Goal: Find specific page/section: Find specific page/section

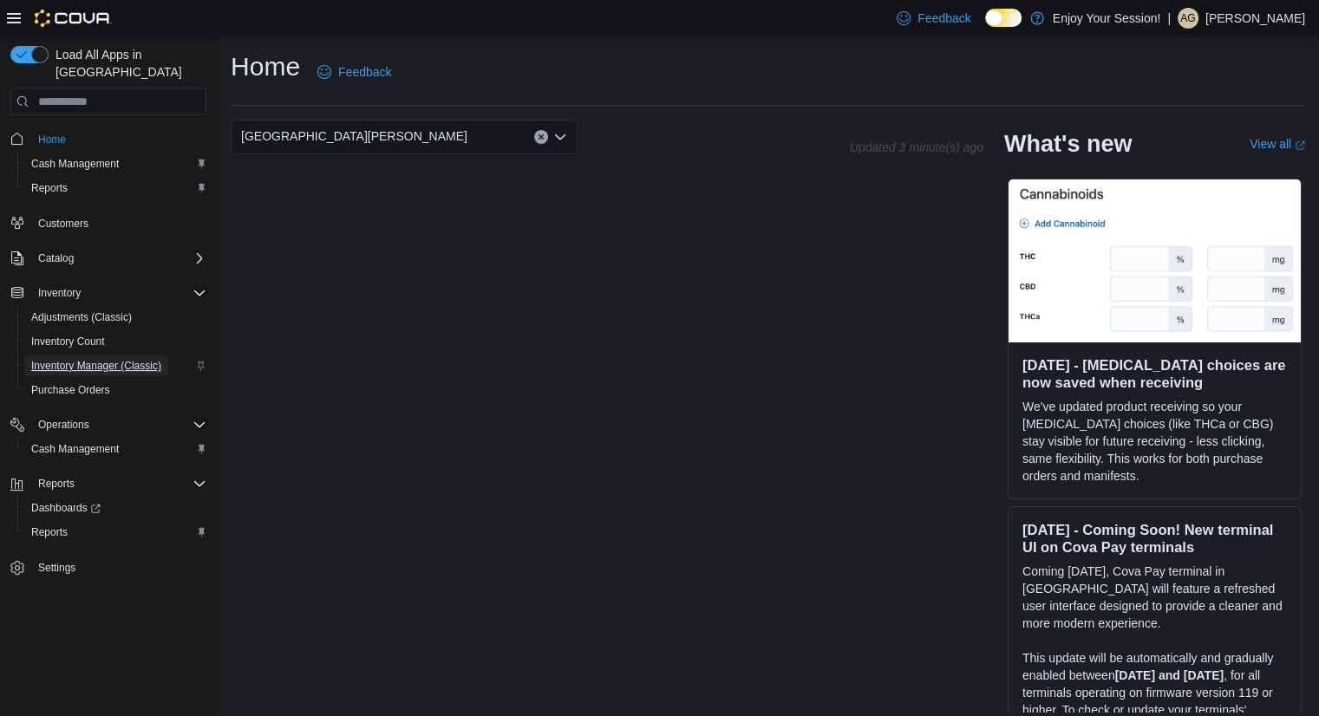
click at [113, 359] on span "Inventory Manager (Classic)" at bounding box center [96, 366] width 130 height 14
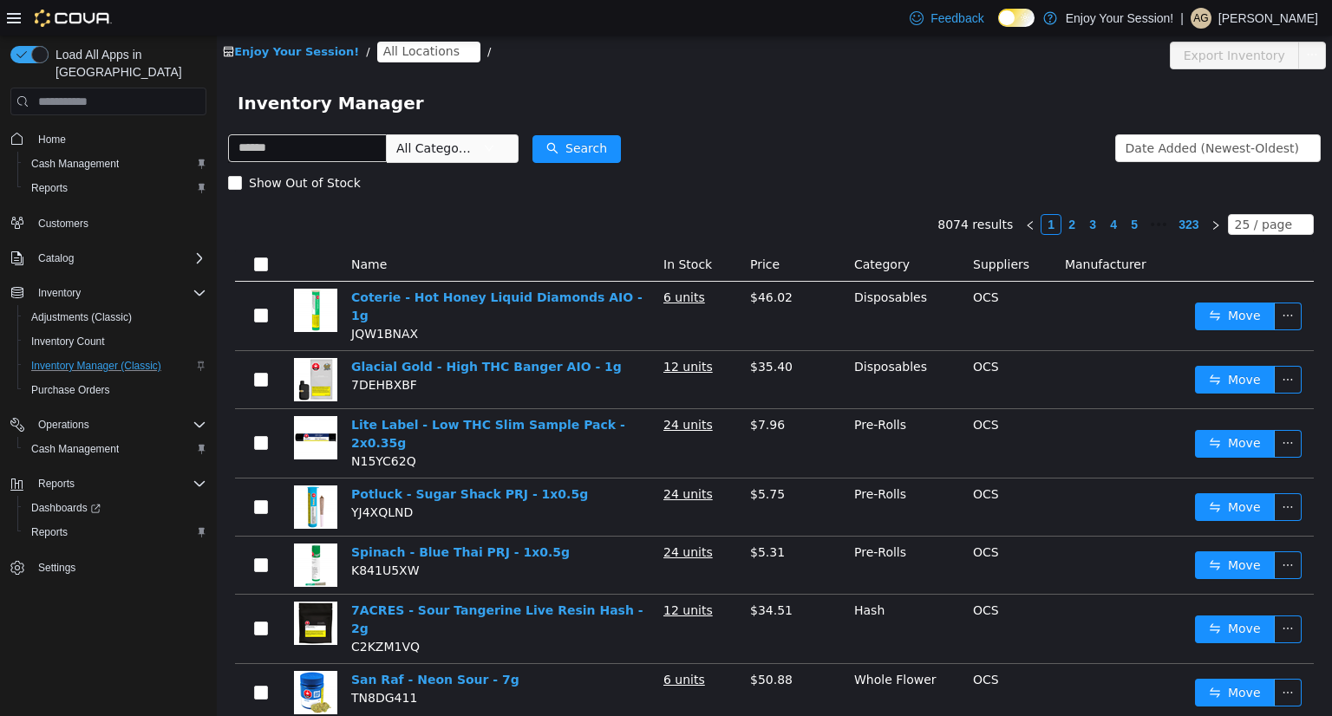
click at [416, 49] on span "All Locations" at bounding box center [421, 51] width 76 height 19
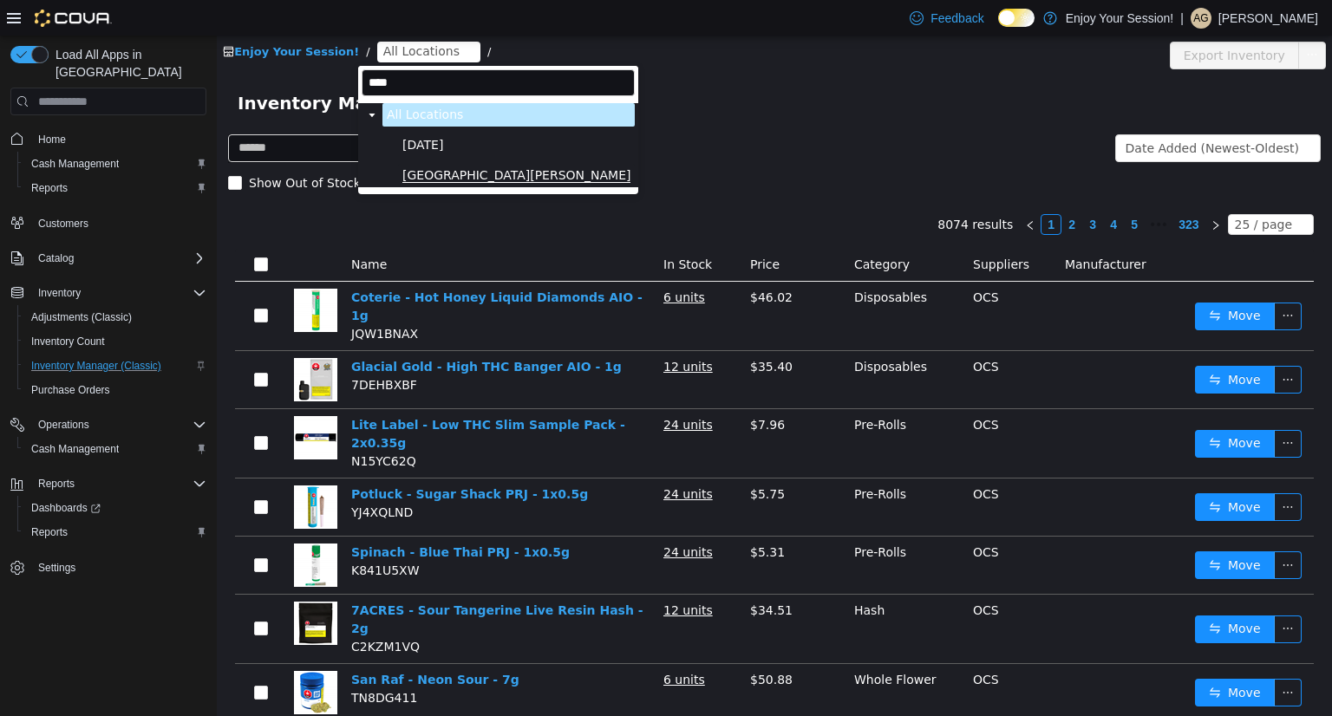
type input "****"
click at [465, 173] on span "[GEOGRAPHIC_DATA][PERSON_NAME]" at bounding box center [516, 175] width 228 height 15
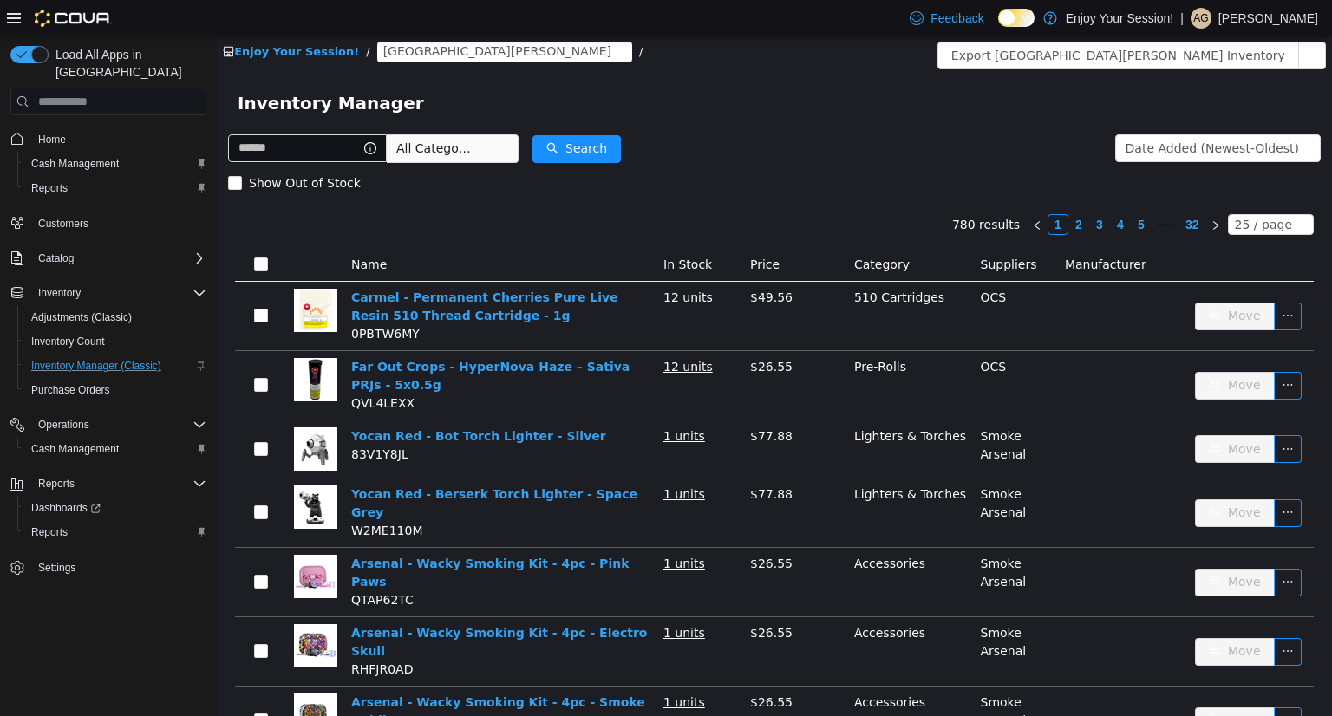
click at [461, 149] on span "All Categories" at bounding box center [435, 148] width 79 height 17
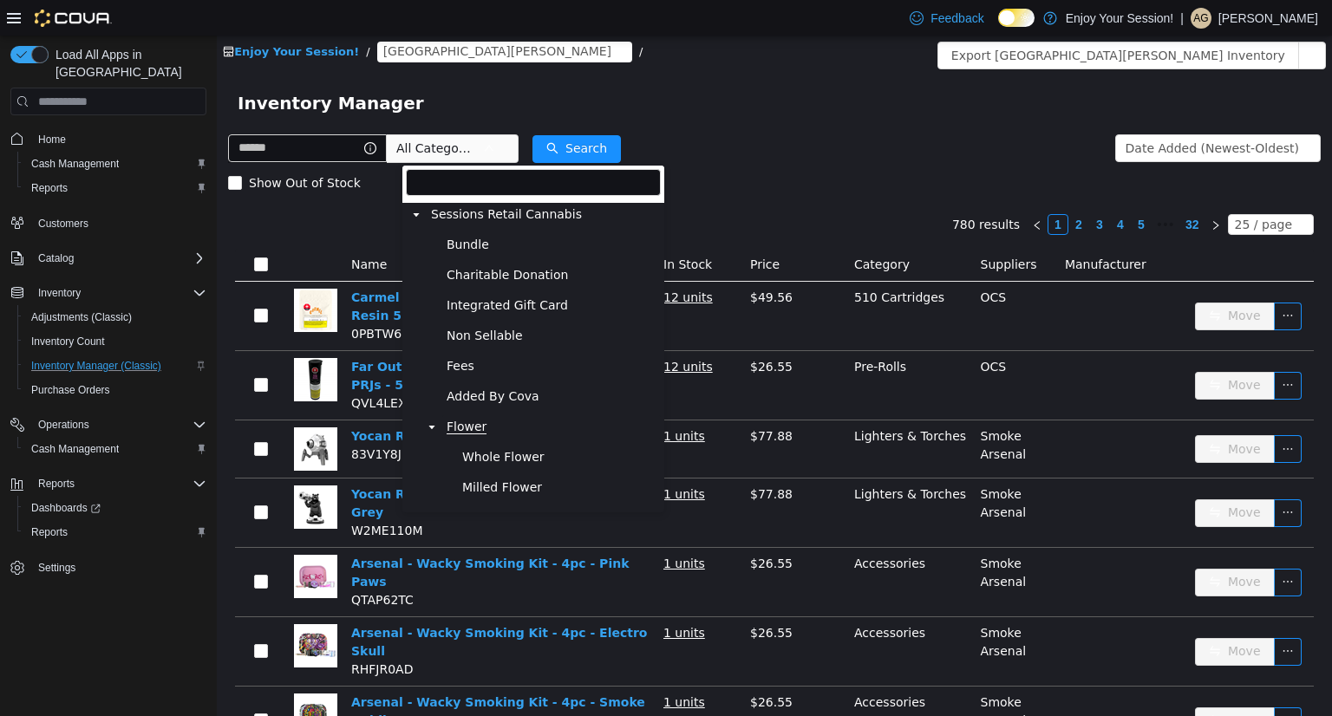
click at [462, 428] on span "Flower" at bounding box center [466, 427] width 40 height 15
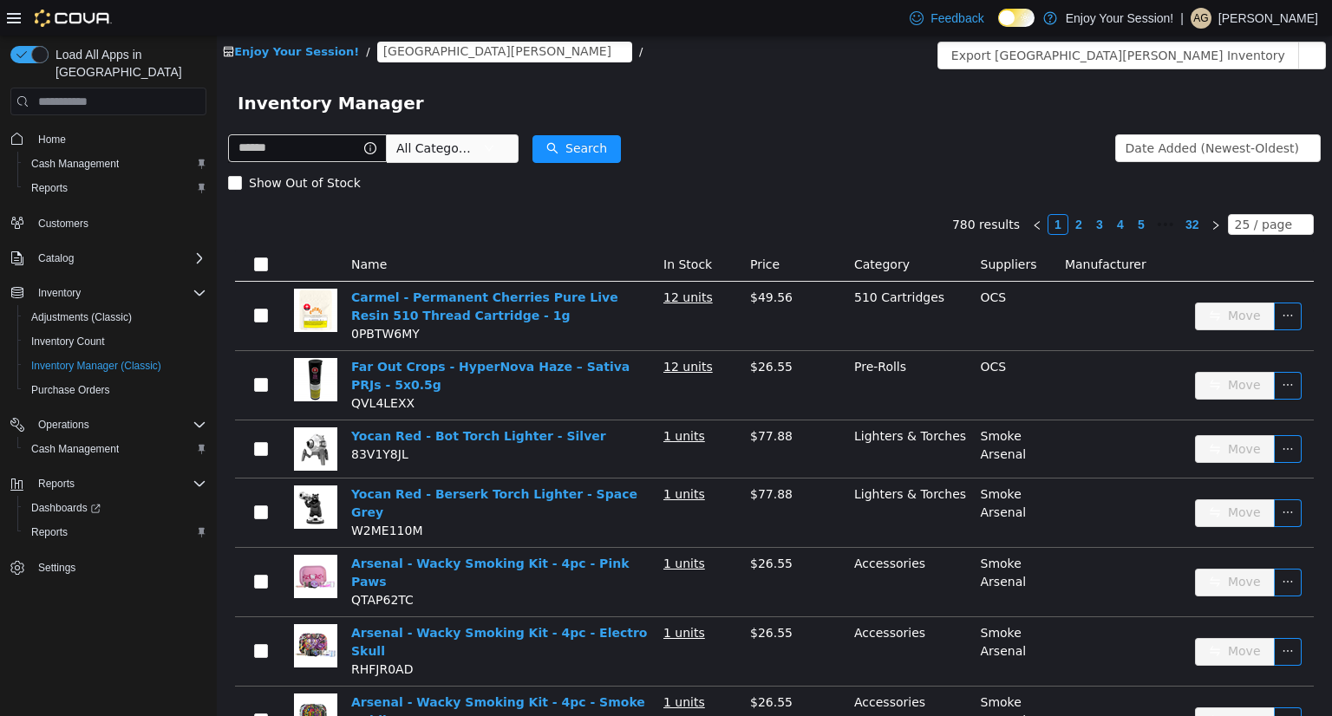
click at [433, 155] on span "All Categories" at bounding box center [435, 148] width 79 height 17
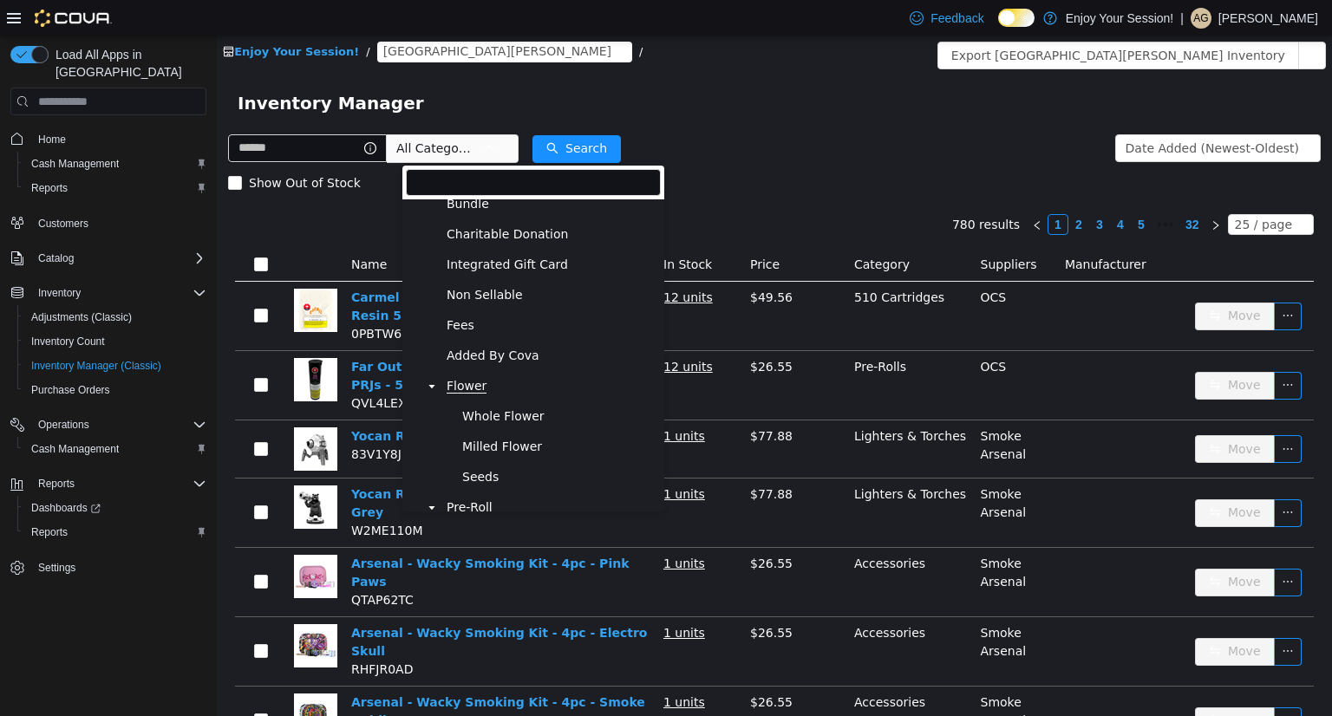
scroll to position [59, 0]
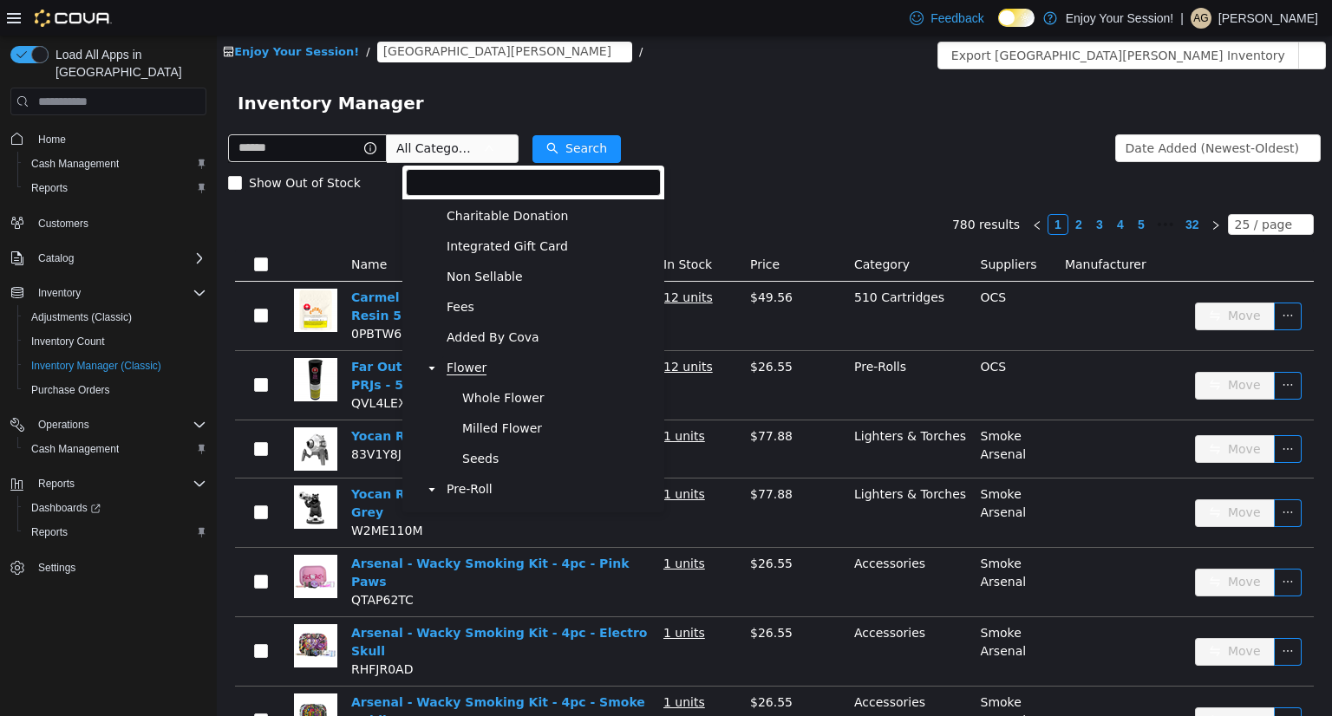
click at [475, 362] on span "Flower" at bounding box center [466, 368] width 40 height 15
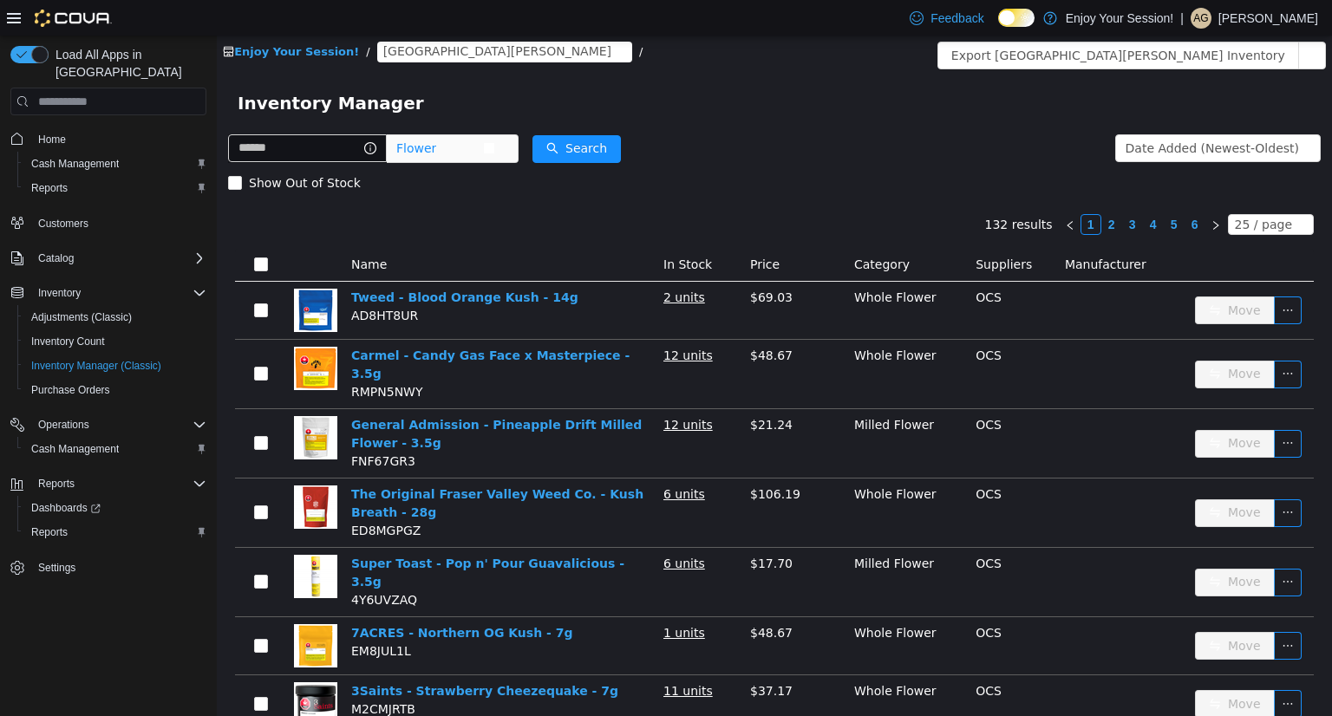
click at [468, 153] on span "Flower" at bounding box center [439, 148] width 87 height 26
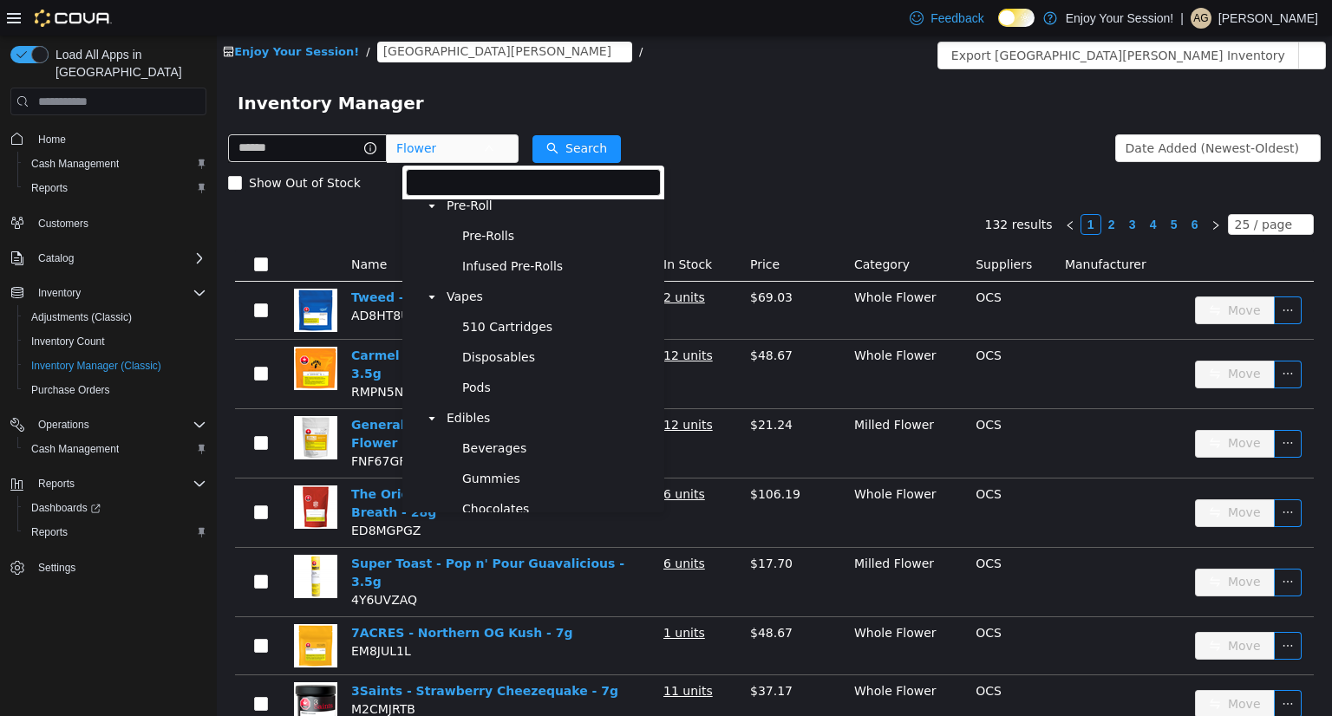
scroll to position [343, 0]
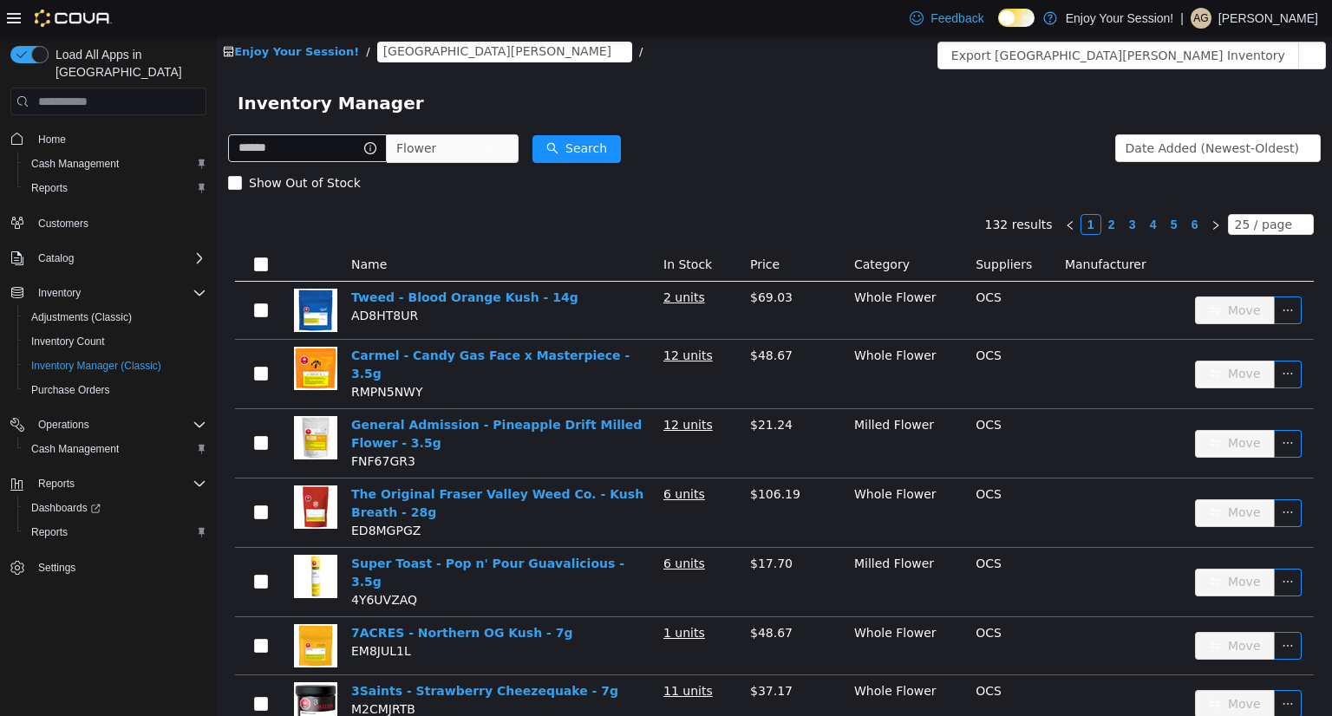
click at [868, 107] on div "Inventory Manager" at bounding box center [774, 103] width 1073 height 28
click at [1252, 215] on div "25 / page" at bounding box center [1262, 224] width 57 height 19
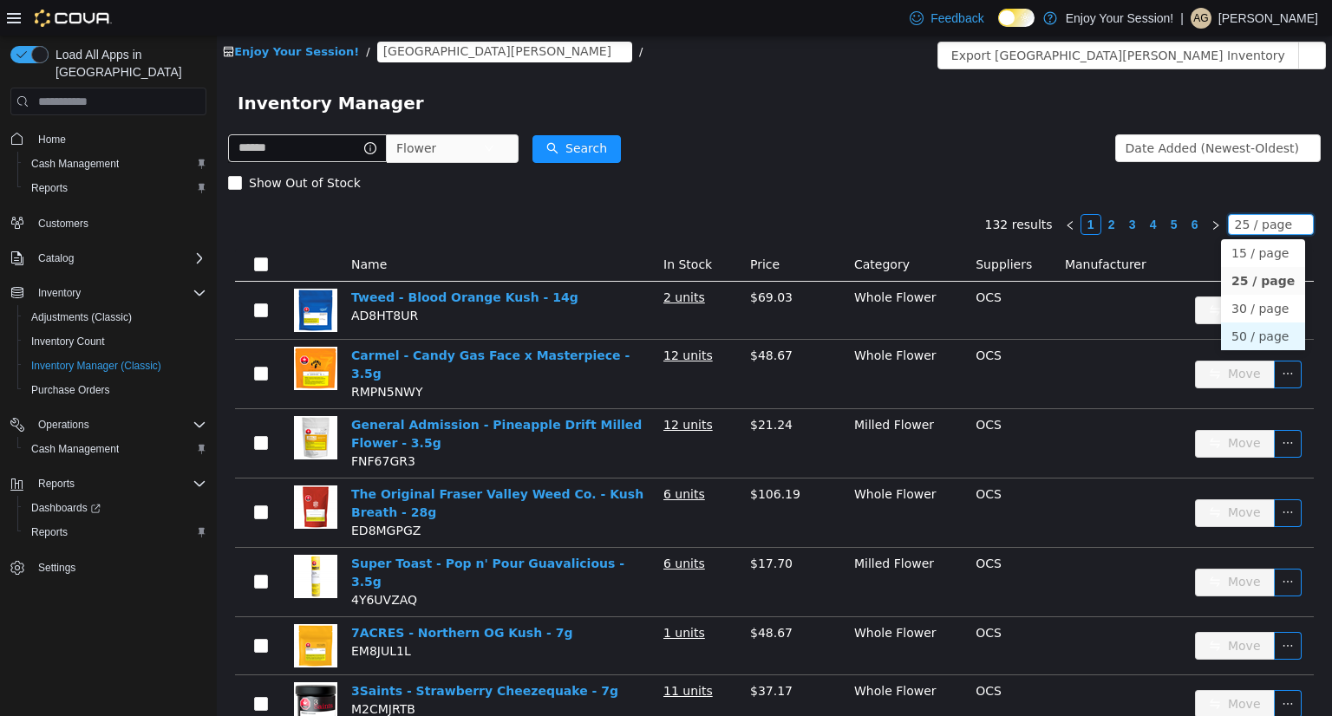
click at [1263, 336] on li "50 / page" at bounding box center [1263, 336] width 84 height 28
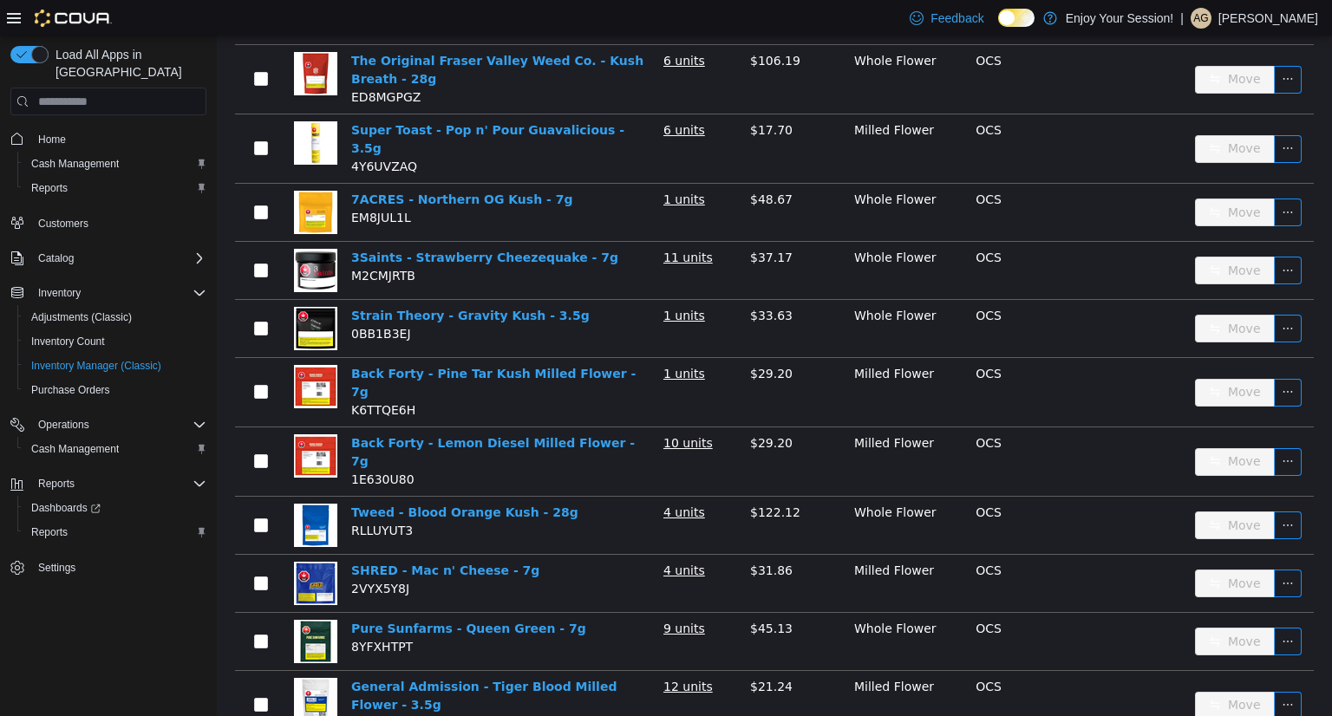
scroll to position [442, 0]
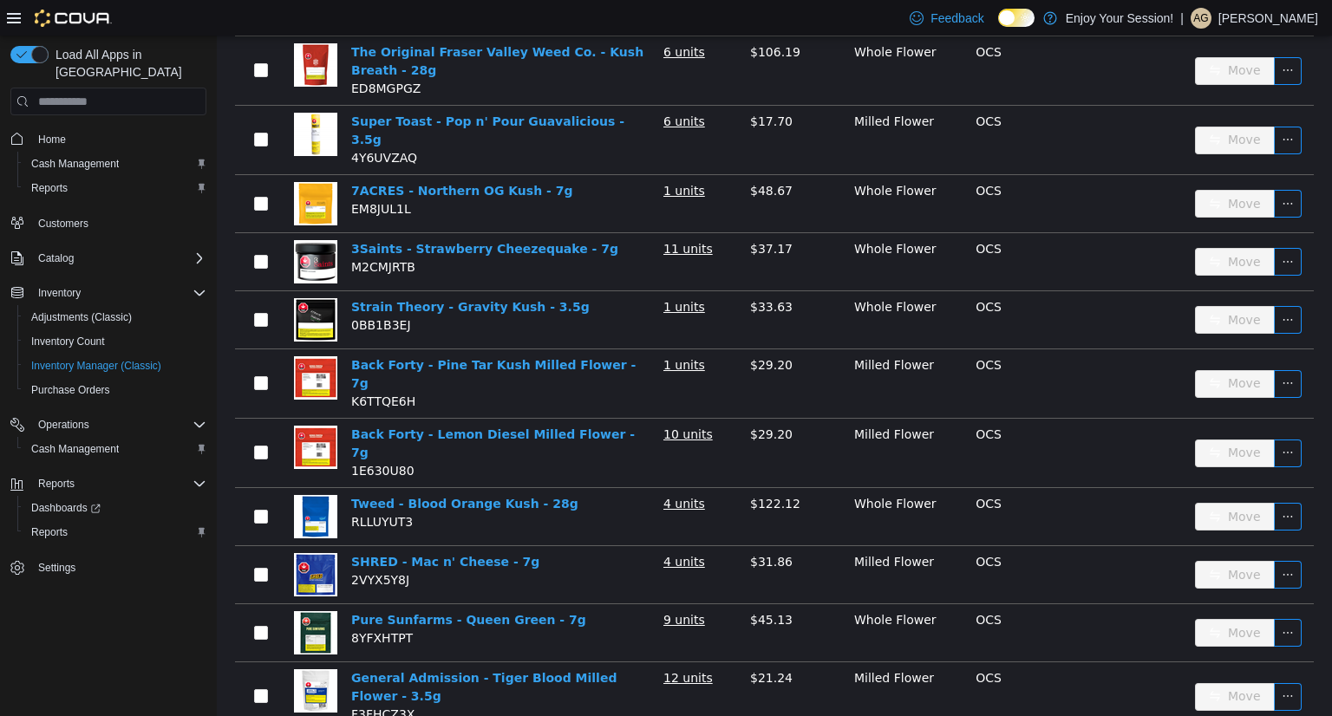
click at [1263, 349] on td "Move" at bounding box center [1251, 383] width 126 height 69
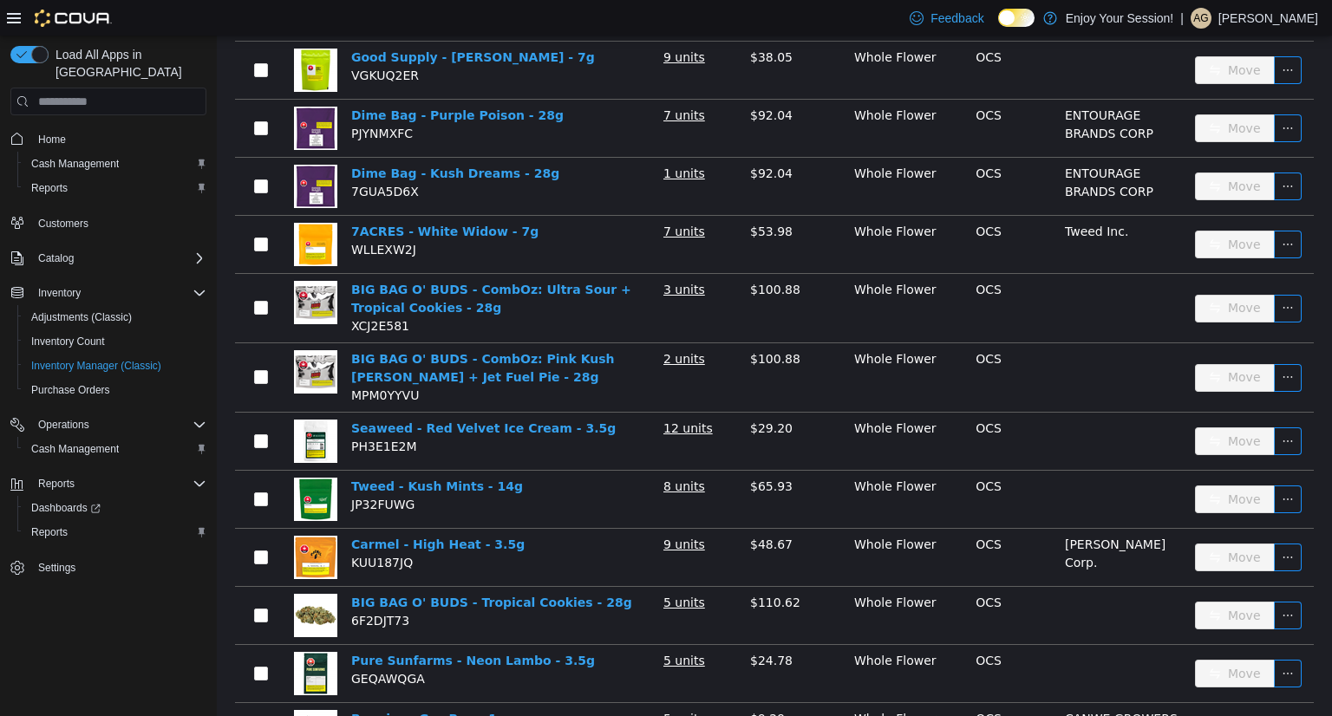
scroll to position [2601, 0]
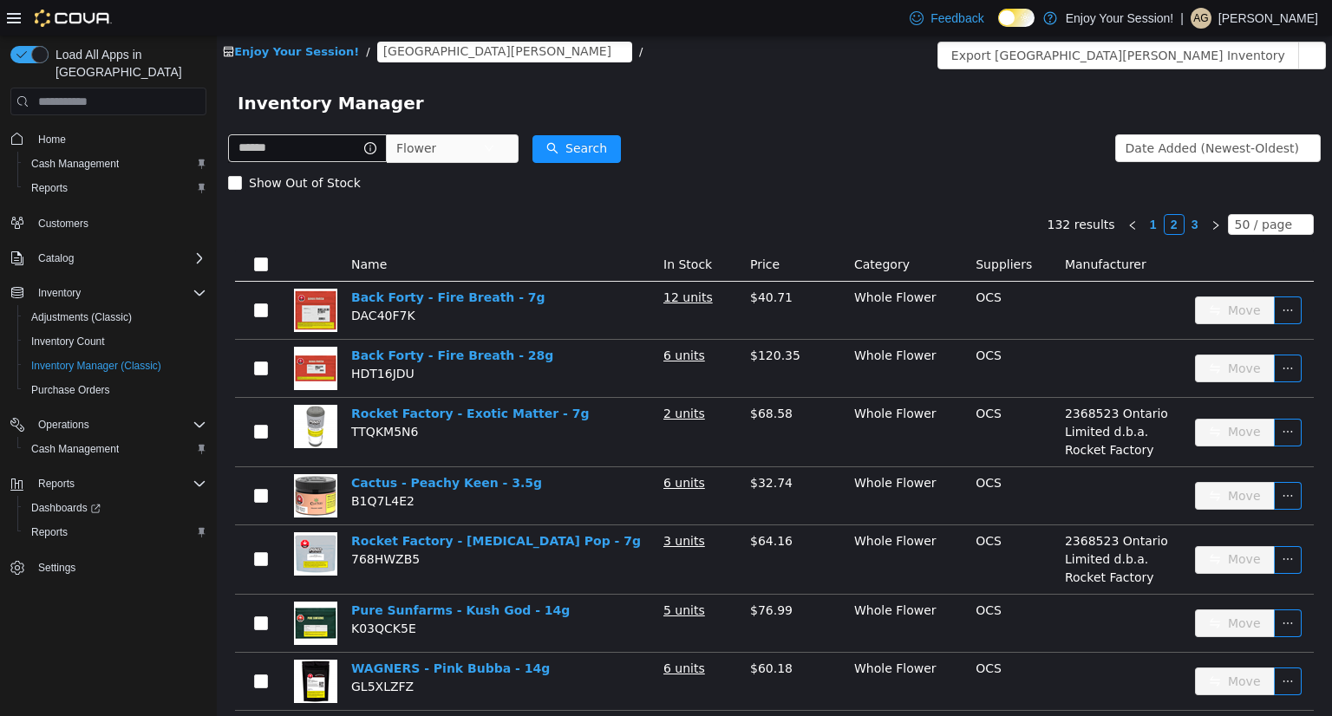
click at [1189, 215] on link "3" at bounding box center [1194, 224] width 19 height 19
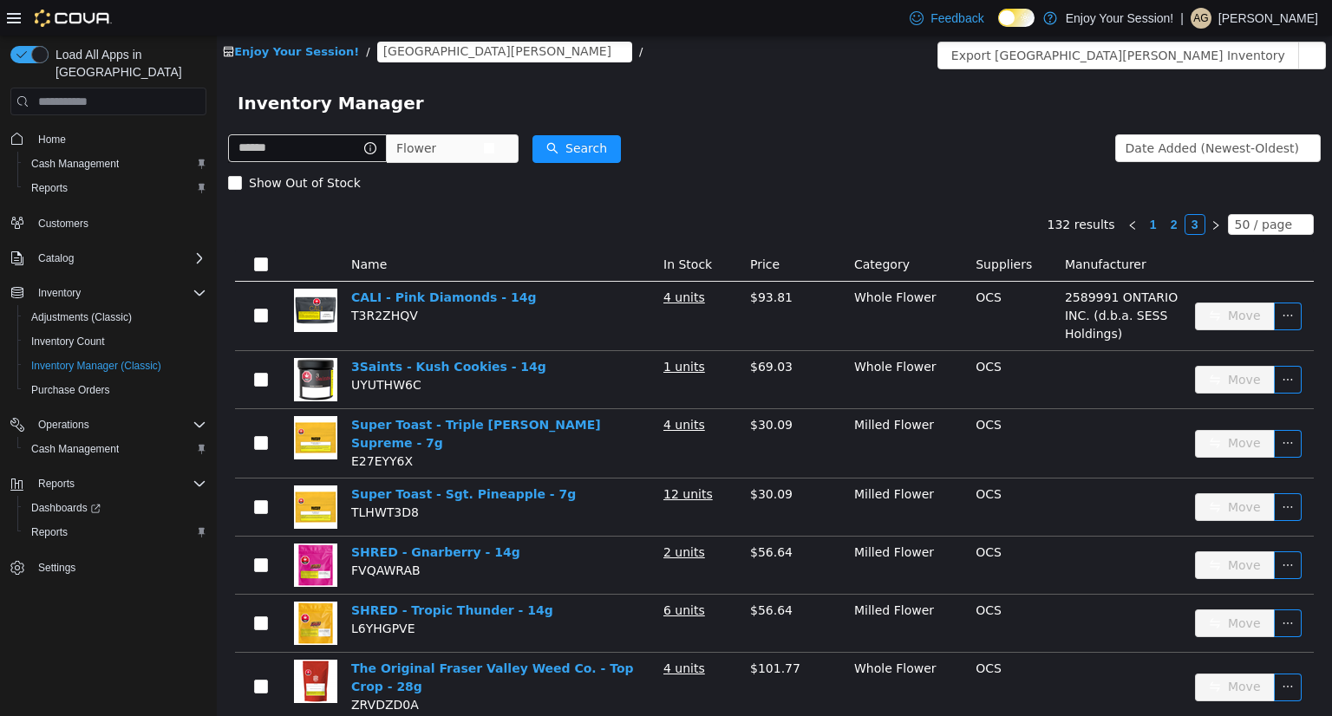
click at [494, 155] on icon "icon: down" at bounding box center [489, 149] width 10 height 12
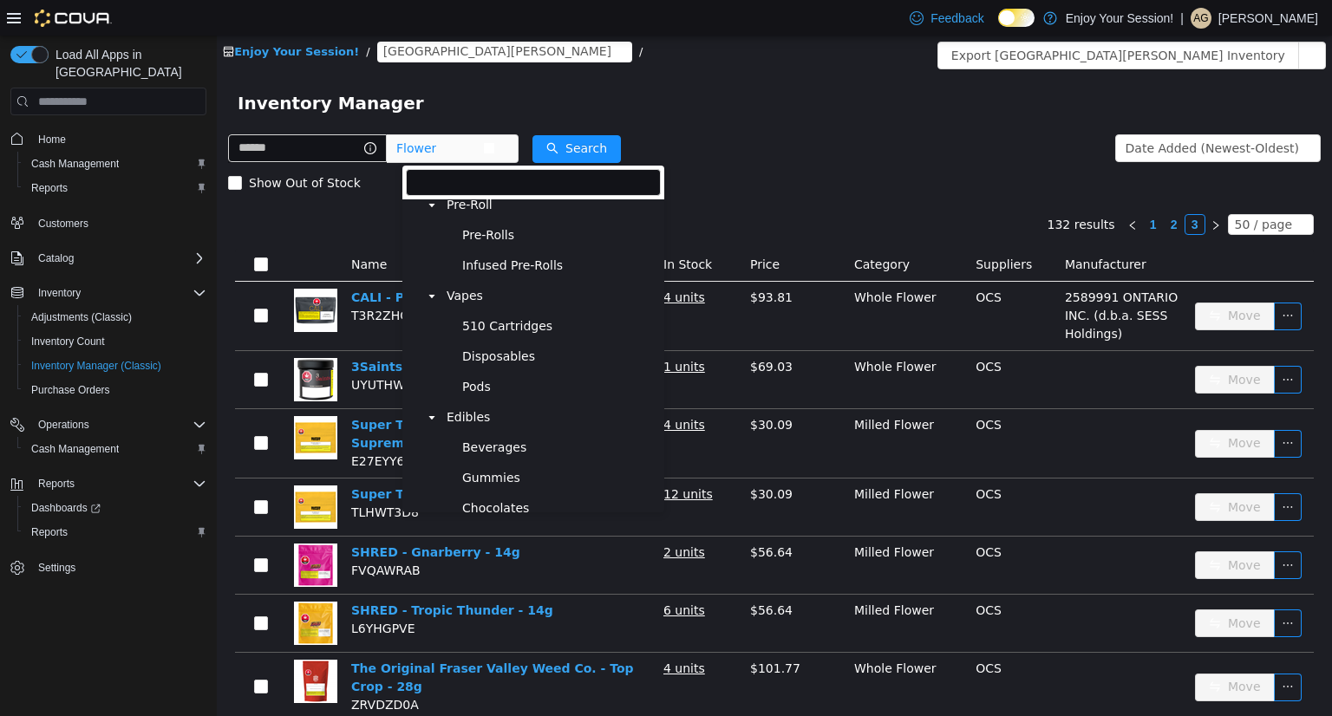
scroll to position [218, 0]
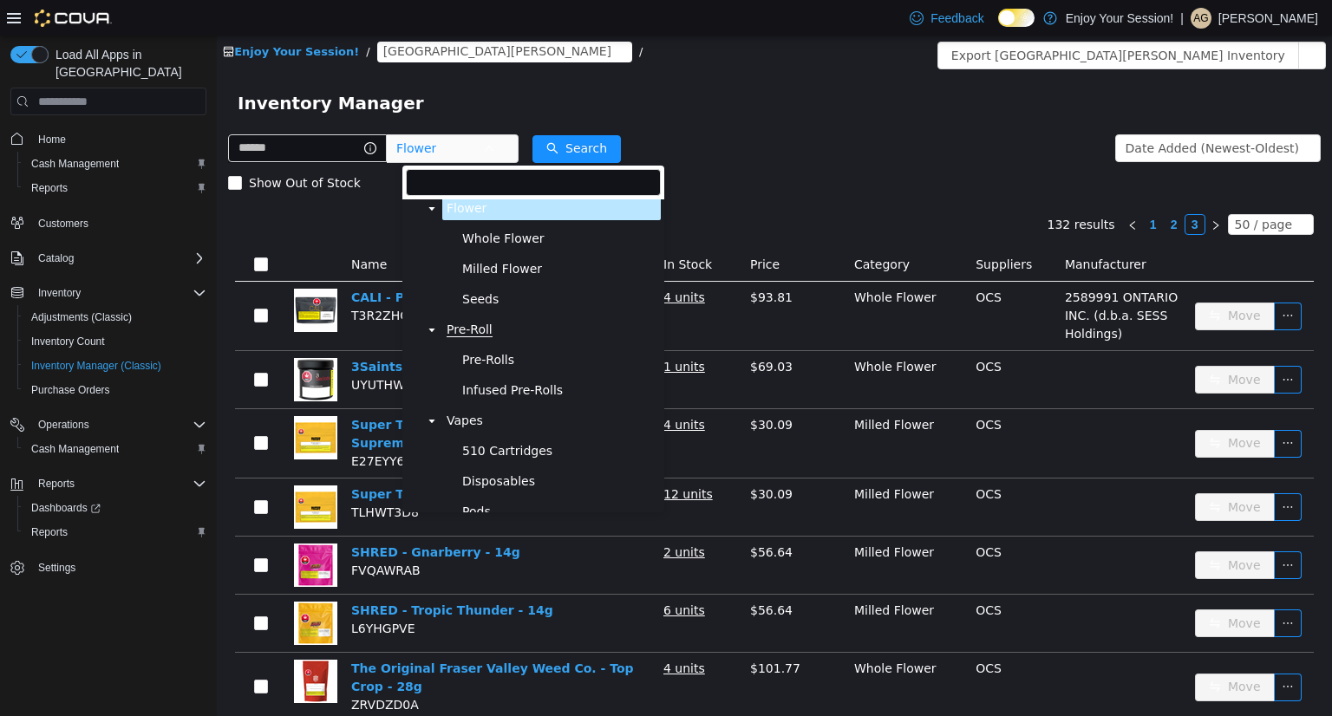
click at [472, 337] on span "Pre-Roll" at bounding box center [469, 329] width 46 height 15
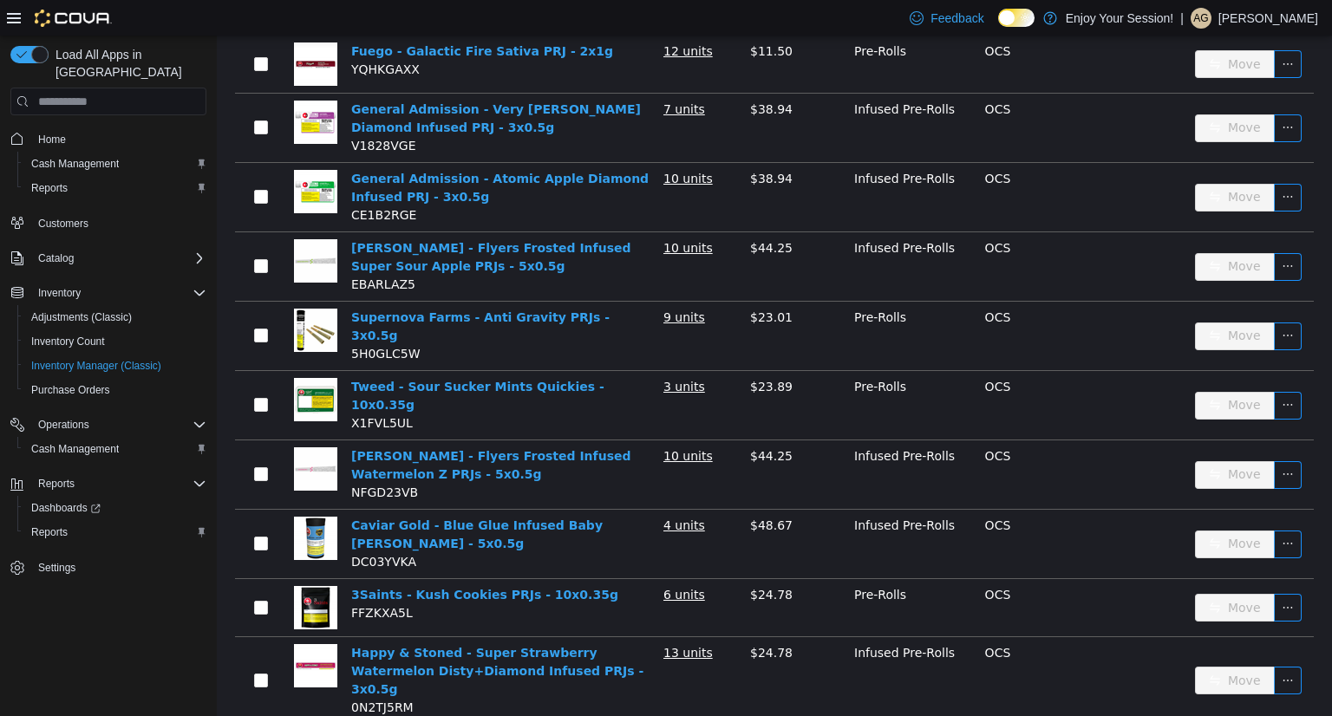
scroll to position [2793, 0]
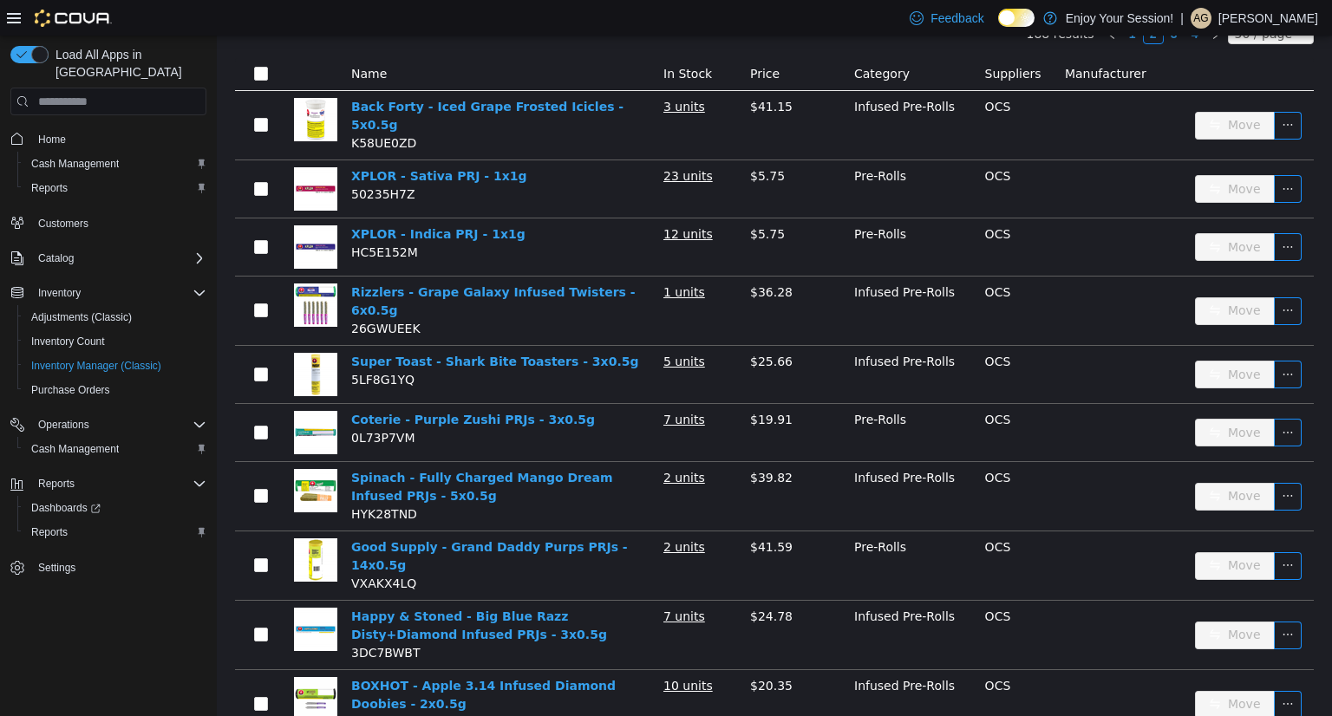
scroll to position [127, 0]
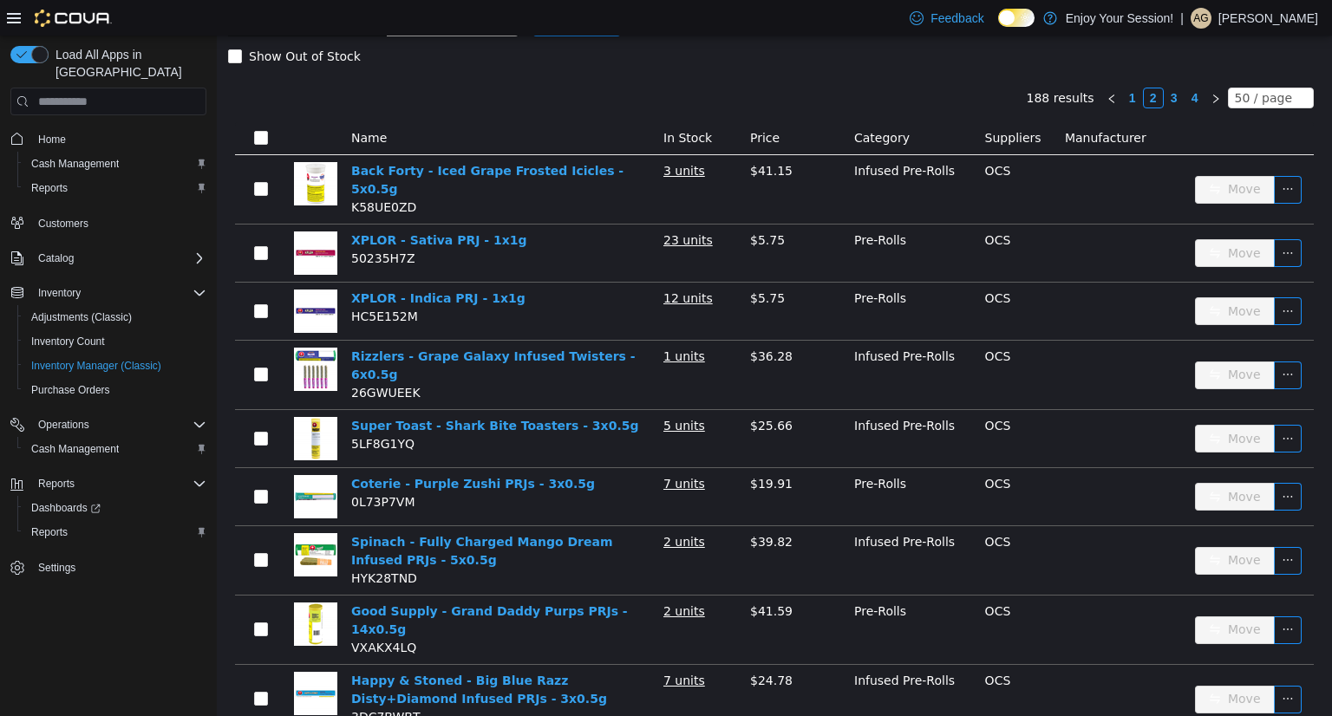
click at [1169, 97] on link "3" at bounding box center [1173, 97] width 19 height 19
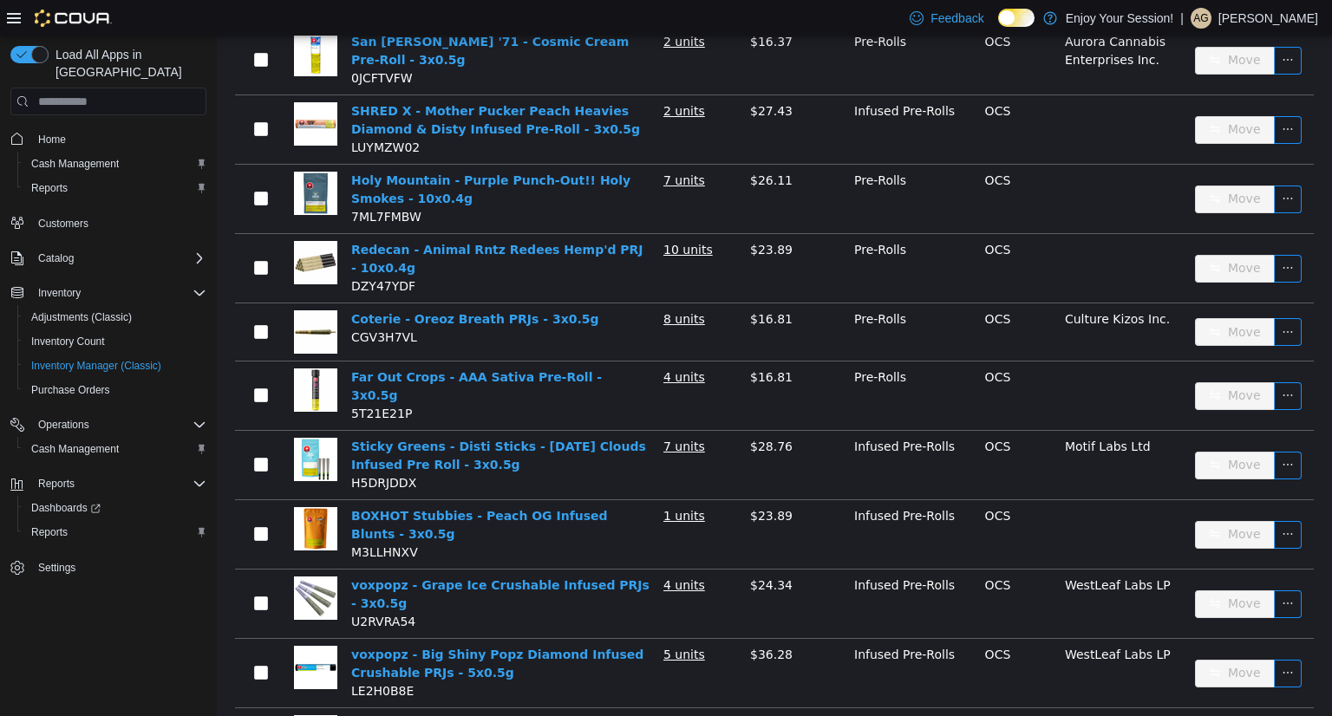
scroll to position [2826, 0]
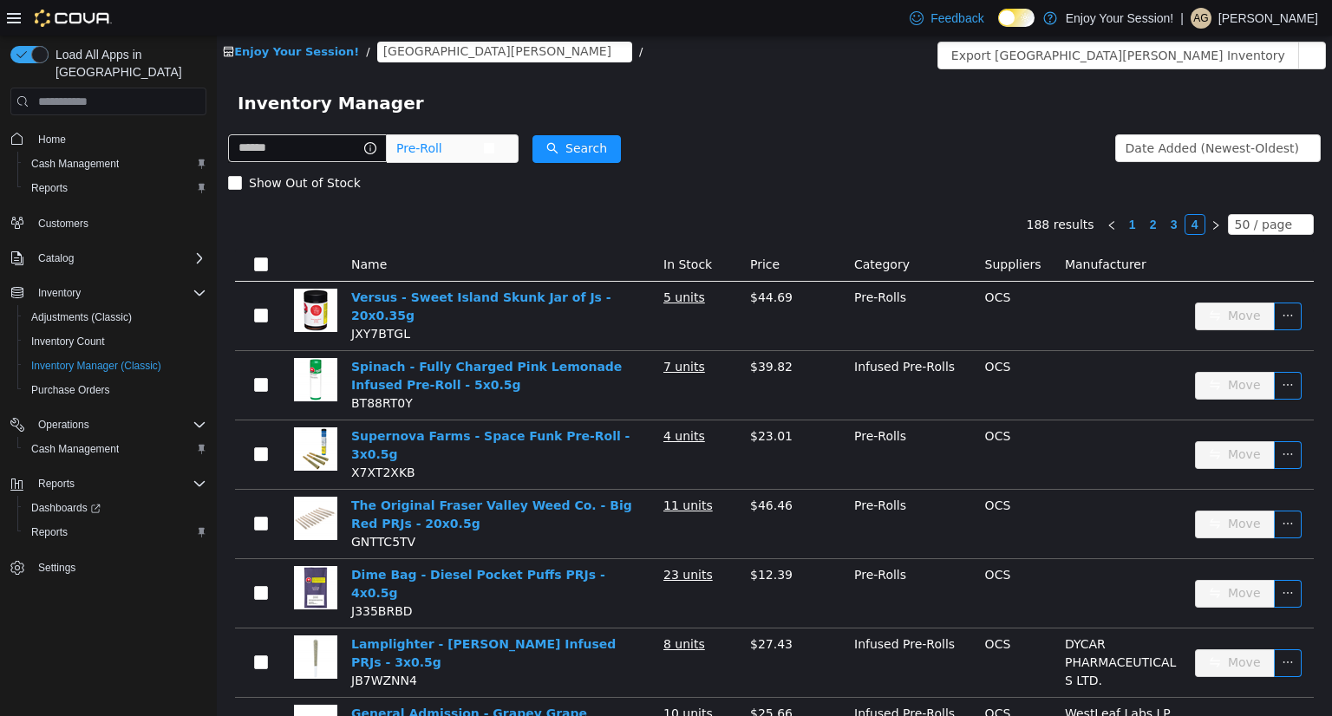
click at [494, 152] on icon "icon: close-circle" at bounding box center [489, 148] width 10 height 10
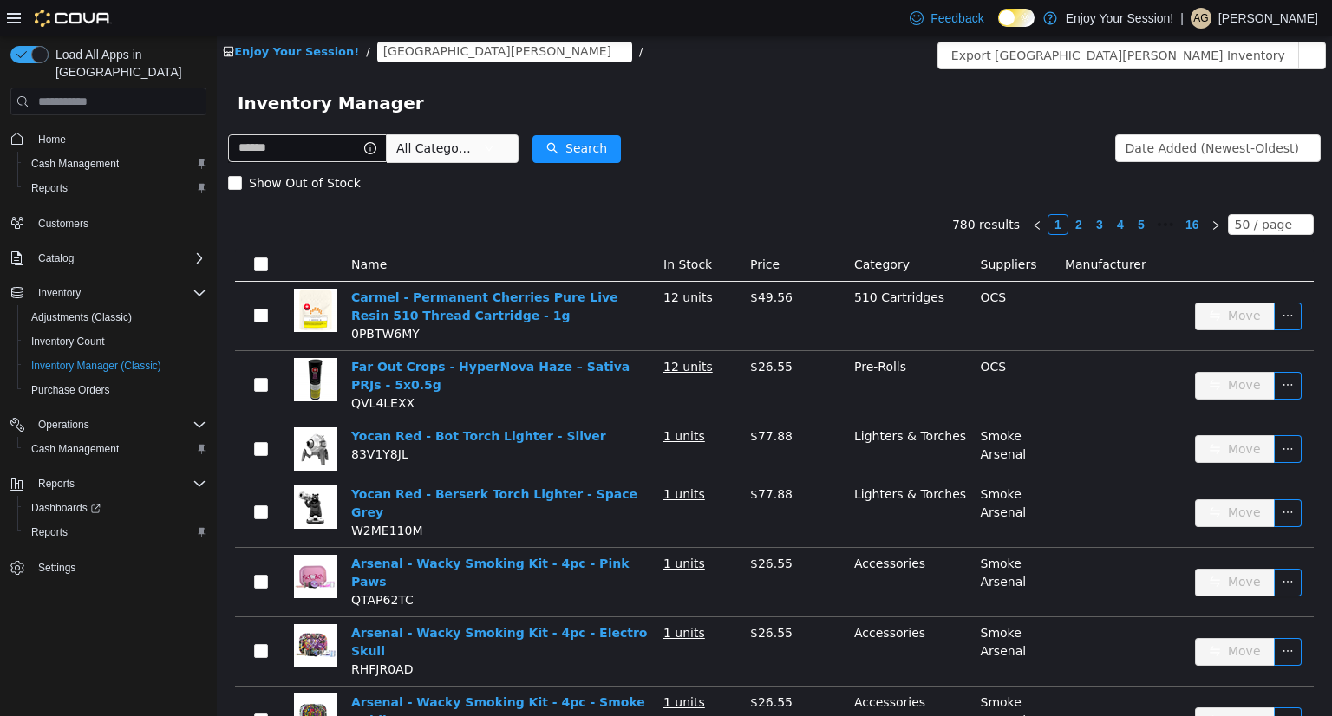
click at [467, 145] on span "All Categories" at bounding box center [435, 148] width 79 height 17
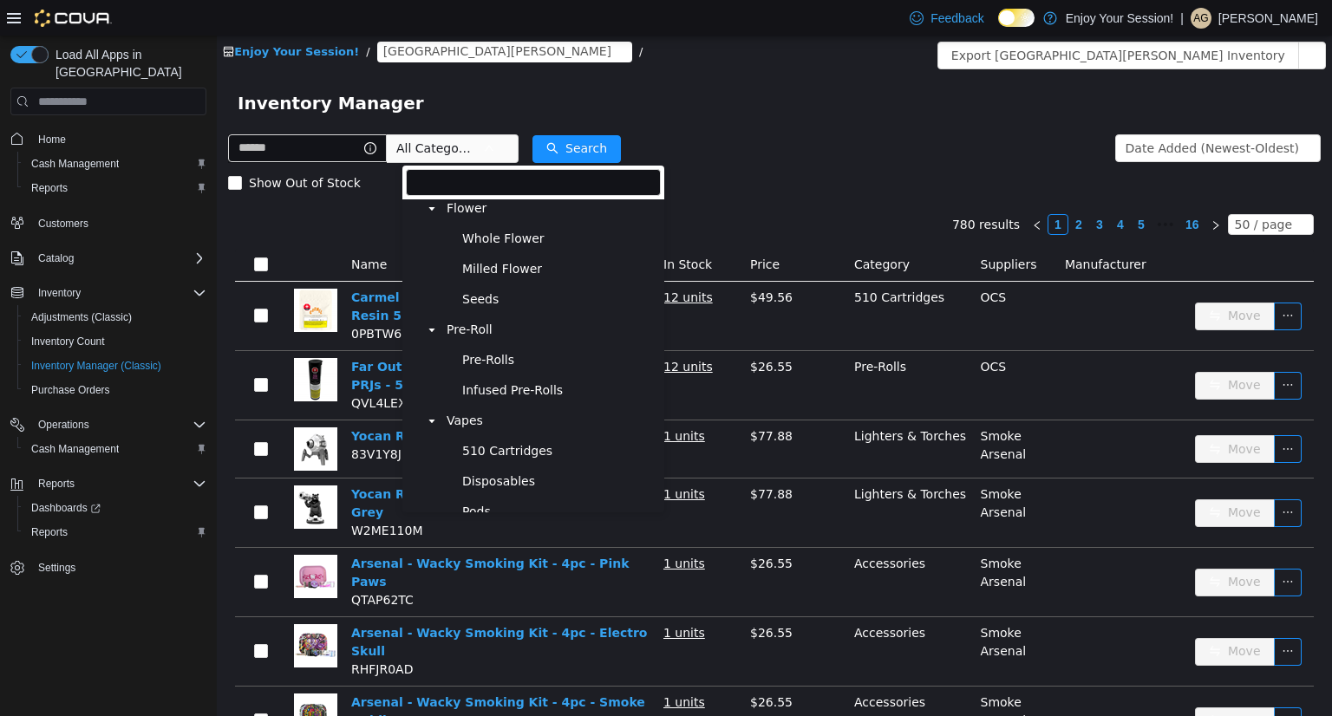
click at [433, 210] on icon "icon: caret-down" at bounding box center [431, 209] width 9 height 9
click at [433, 237] on span at bounding box center [431, 239] width 21 height 21
click at [466, 275] on span "Vapes" at bounding box center [464, 269] width 36 height 15
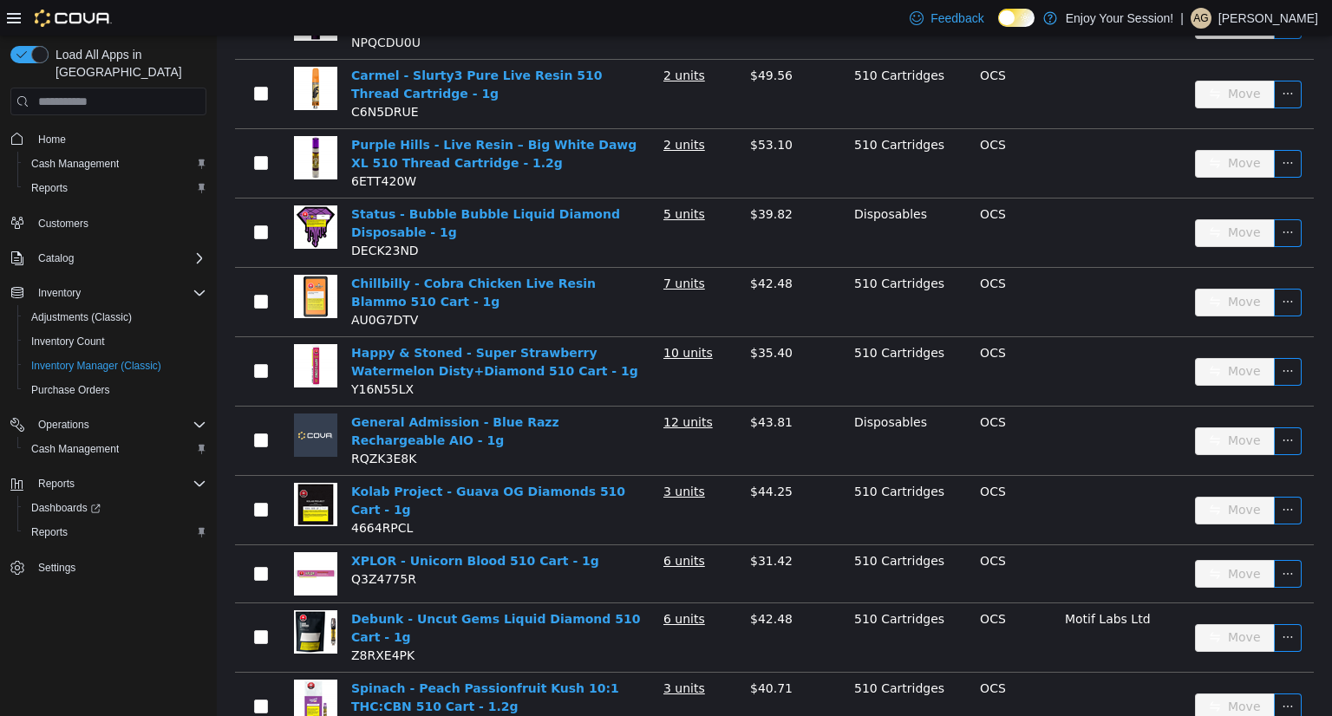
scroll to position [2928, 0]
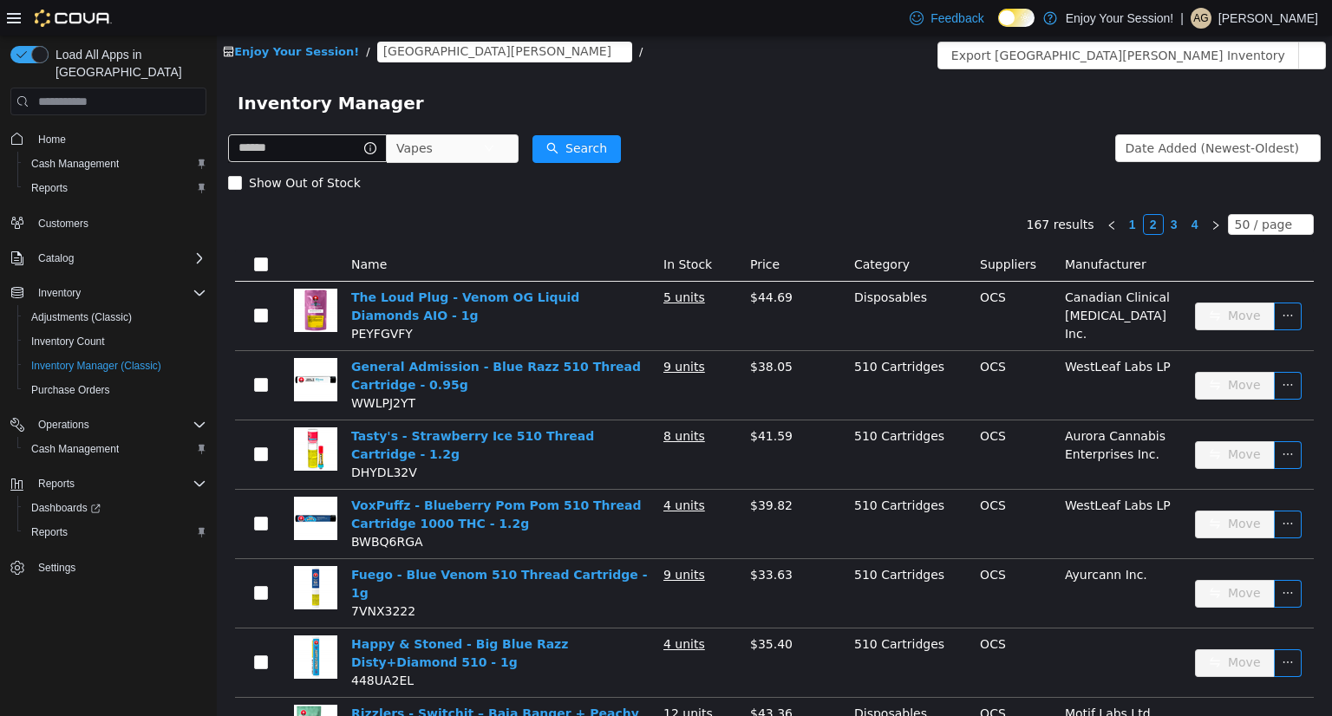
click at [1164, 224] on link "3" at bounding box center [1173, 224] width 19 height 19
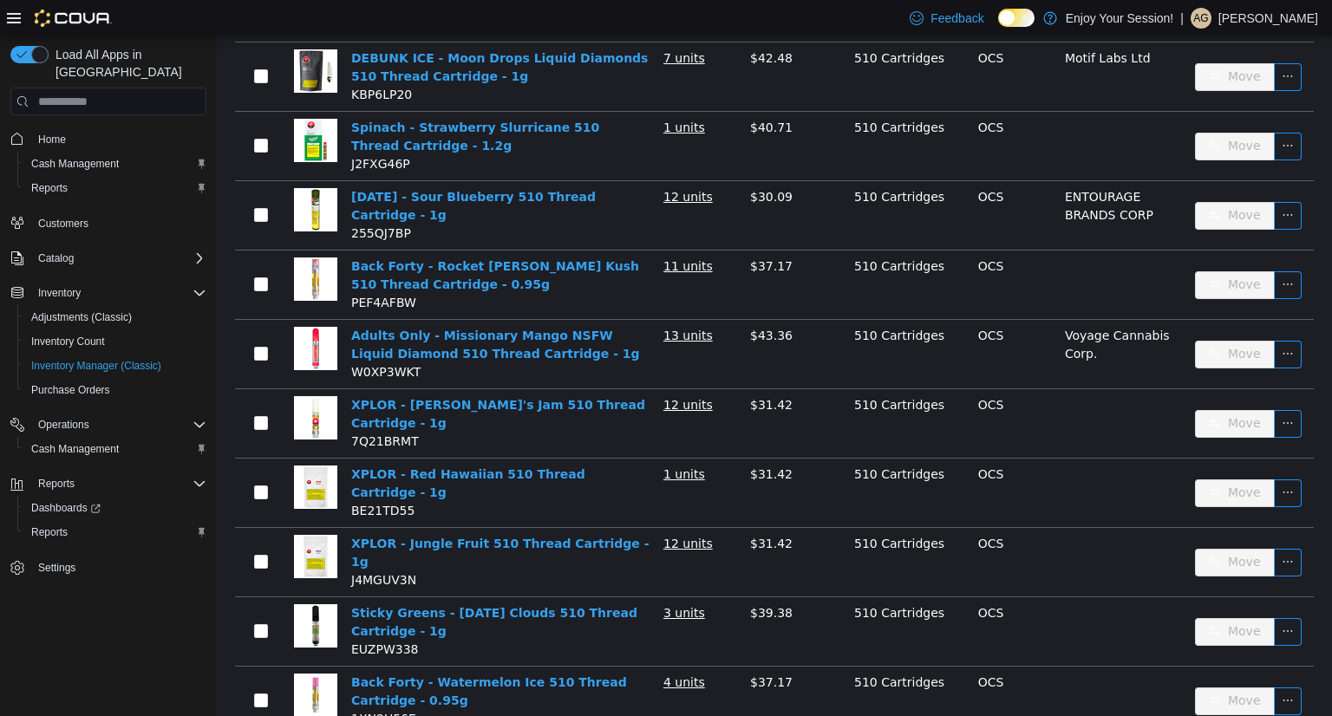
scroll to position [2938, 0]
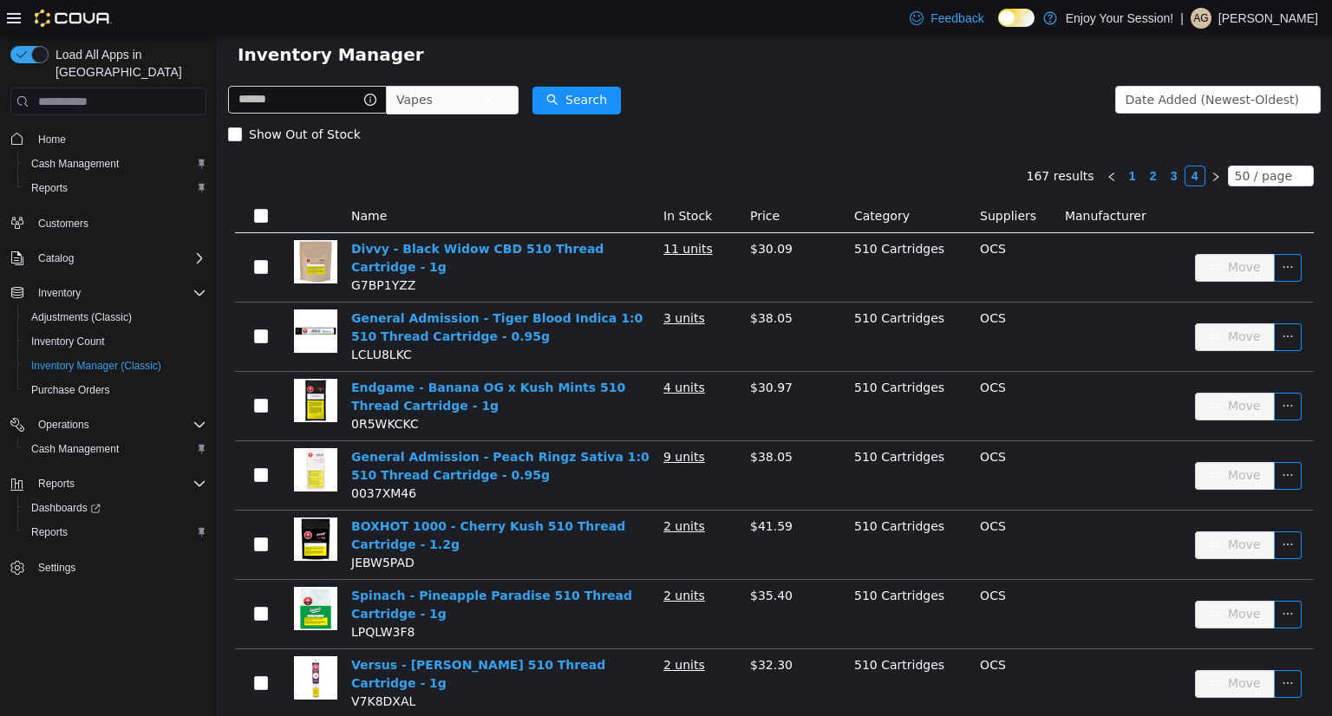
scroll to position [49, 0]
click at [483, 89] on span "Vapes" at bounding box center [439, 100] width 87 height 26
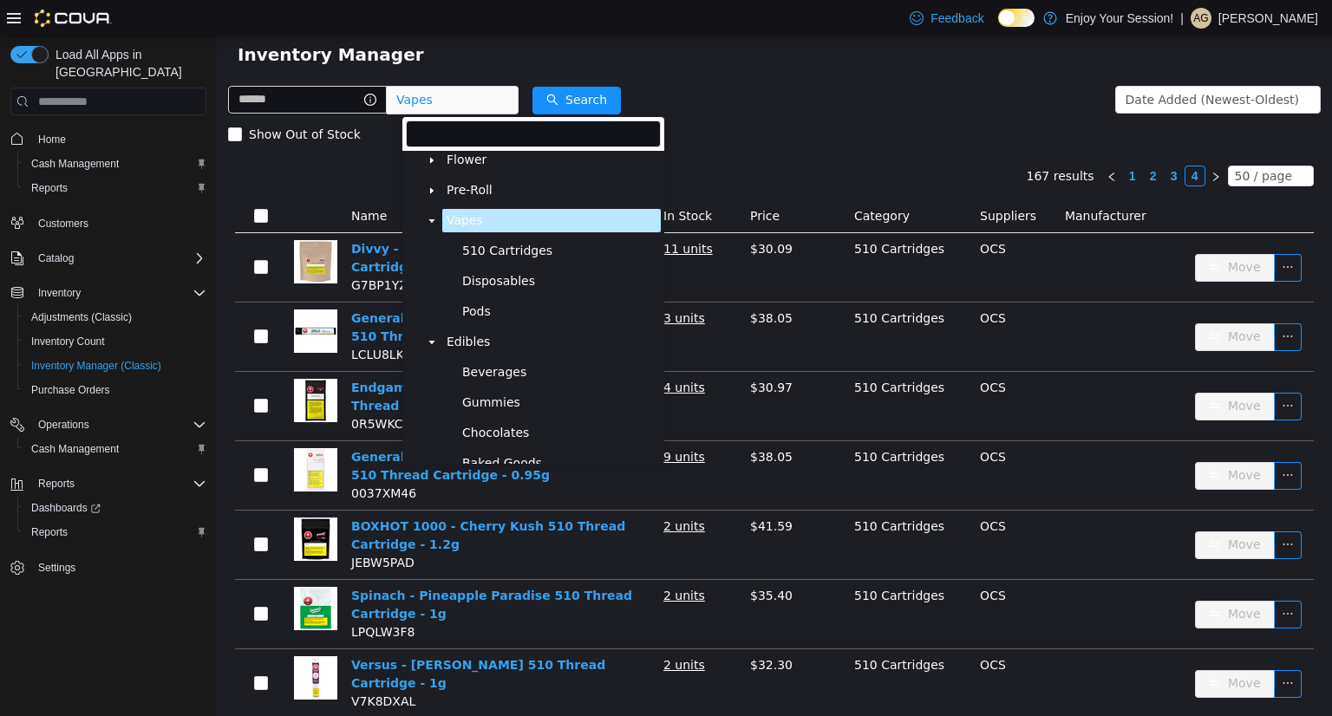
click at [432, 222] on icon "icon: caret-down" at bounding box center [432, 219] width 6 height 3
click at [456, 252] on span "Edibles" at bounding box center [467, 251] width 43 height 15
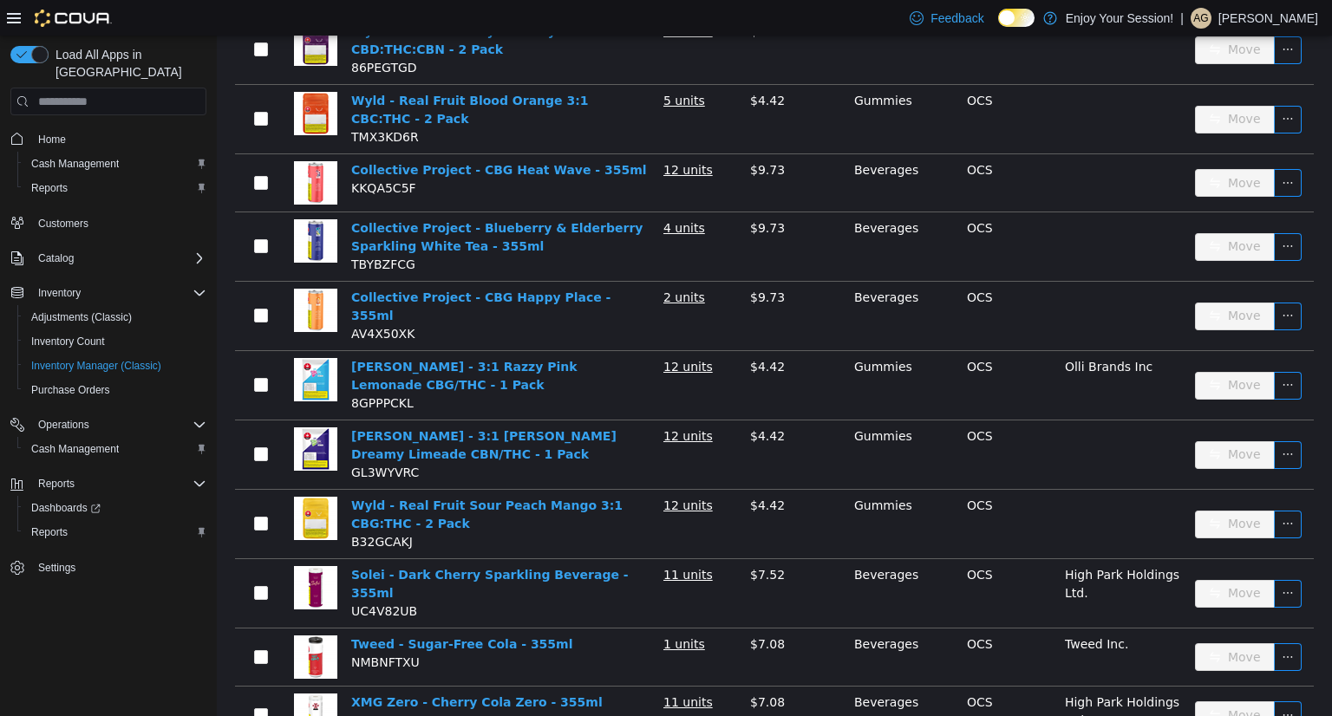
scroll to position [2725, 0]
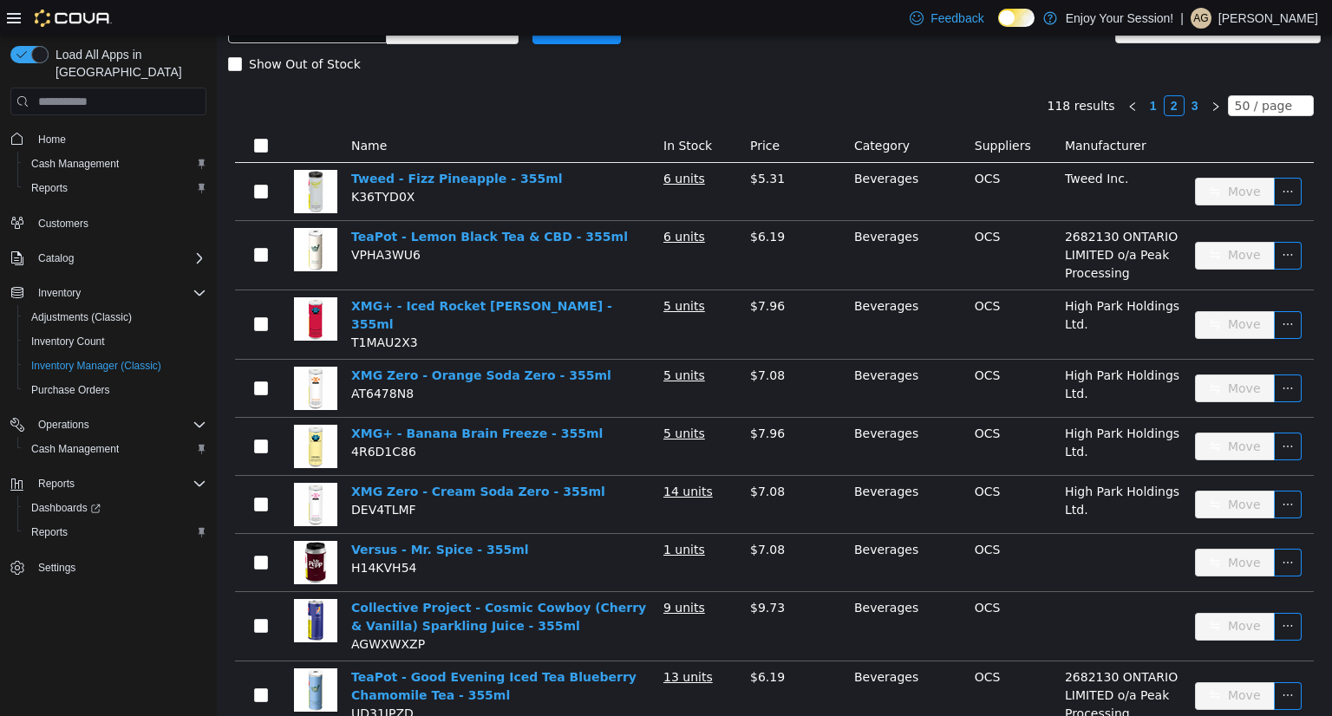
scroll to position [118, 0]
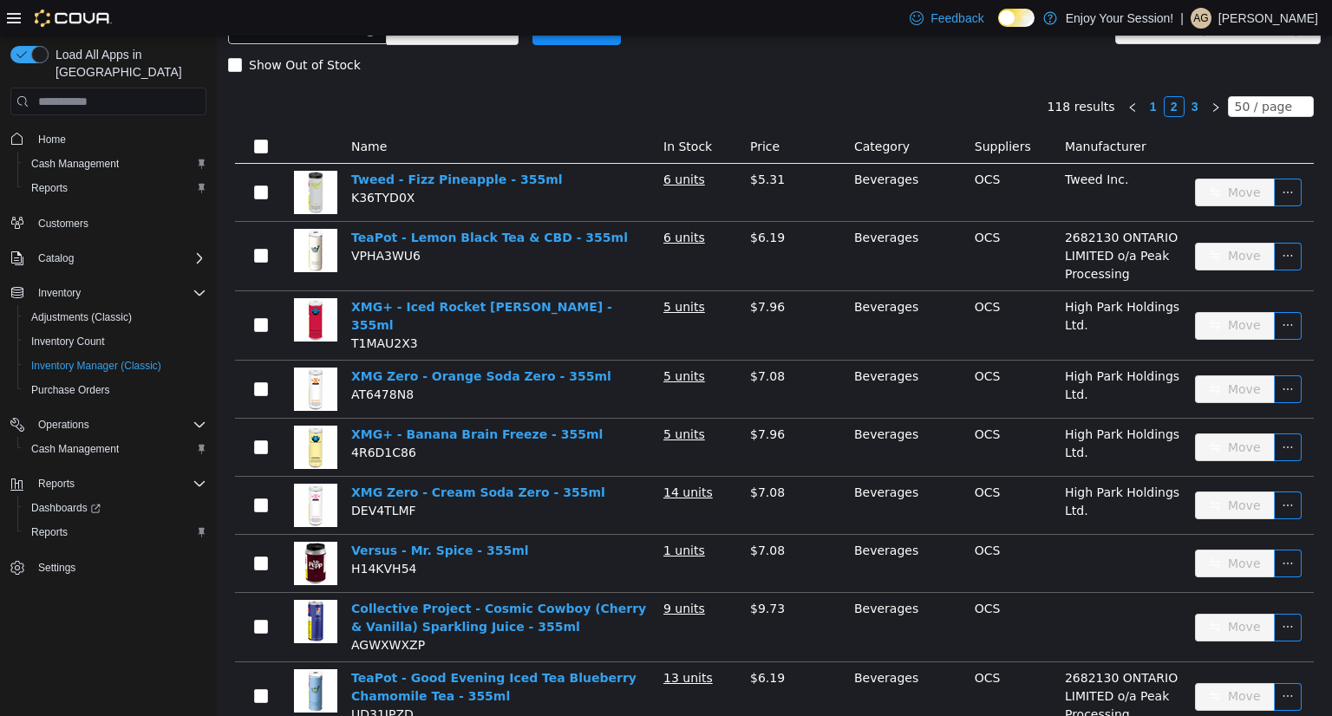
click at [1189, 102] on link "3" at bounding box center [1194, 106] width 19 height 19
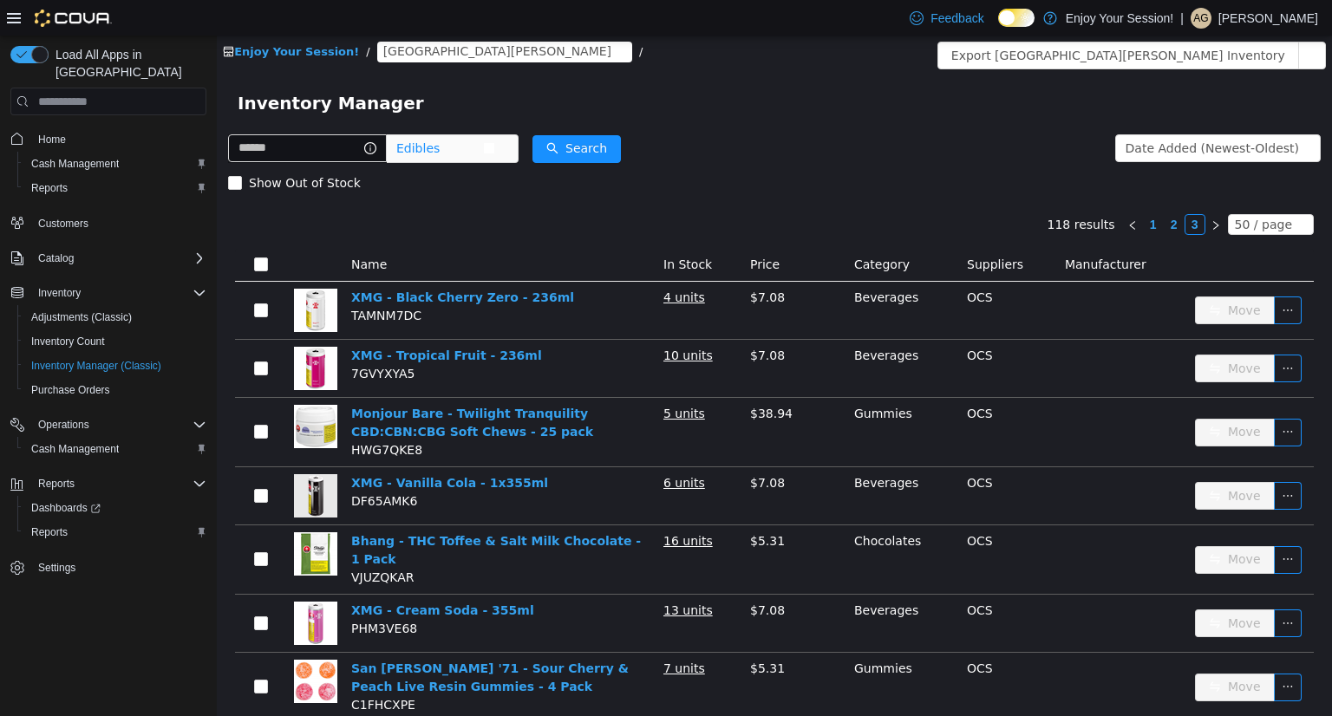
click at [431, 138] on span "Edibles" at bounding box center [417, 148] width 43 height 26
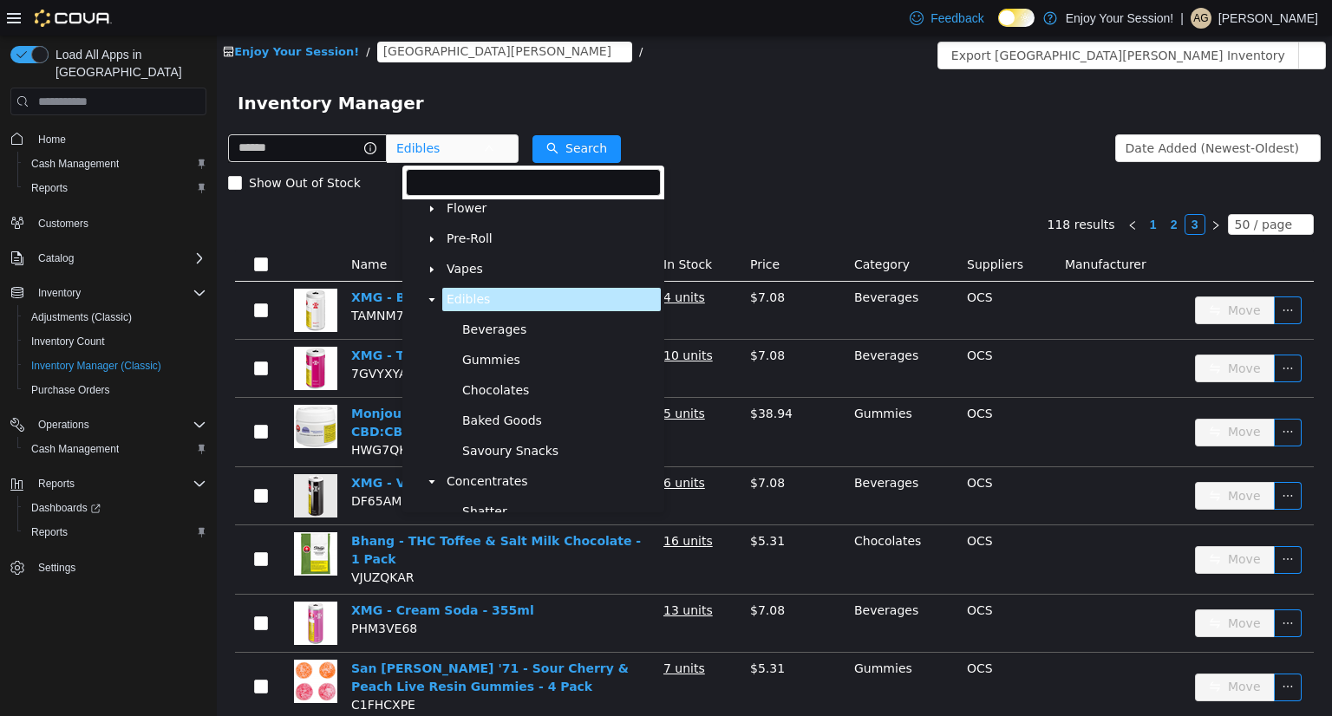
click at [427, 304] on icon "icon: caret-down" at bounding box center [431, 300] width 9 height 9
click at [506, 335] on span "Concentrates" at bounding box center [486, 329] width 81 height 15
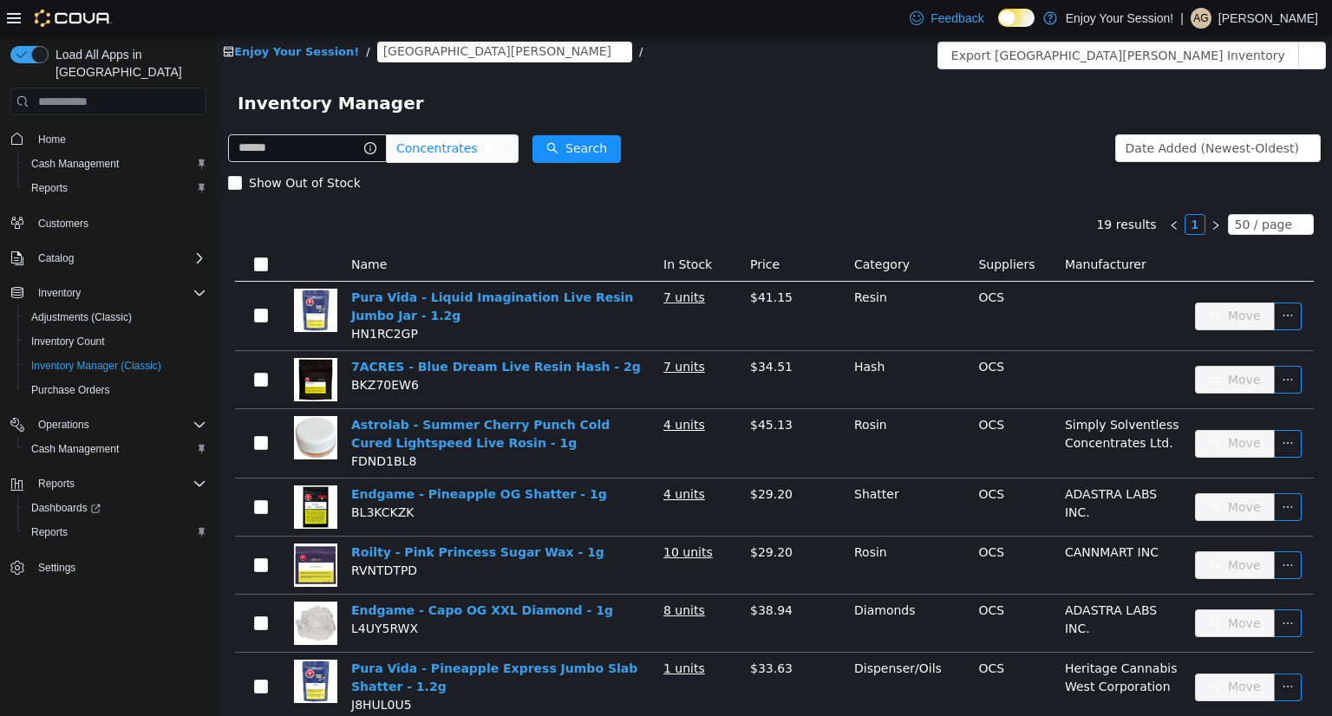
click at [449, 150] on span "Concentrates" at bounding box center [436, 148] width 81 height 26
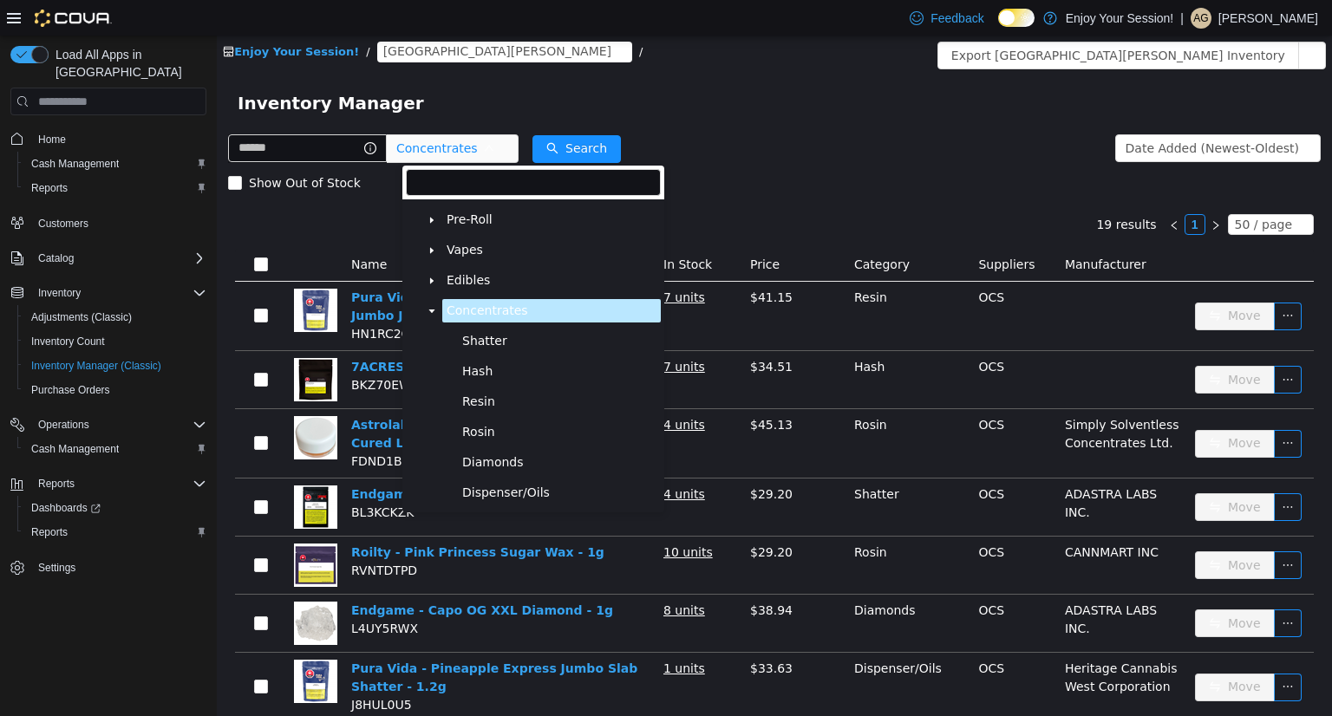
click at [427, 316] on icon "icon: caret-down" at bounding box center [431, 311] width 9 height 9
click at [492, 348] on span "Oils & Capsules" at bounding box center [493, 341] width 94 height 15
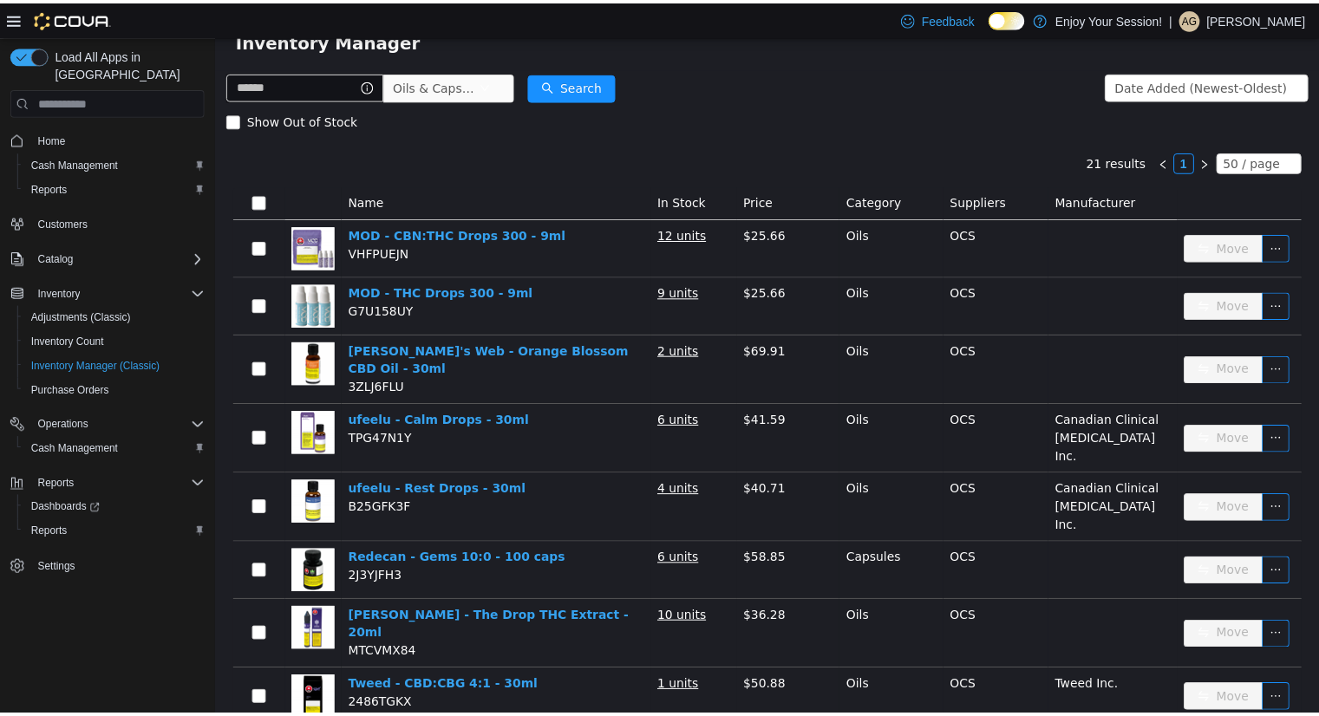
scroll to position [0, 0]
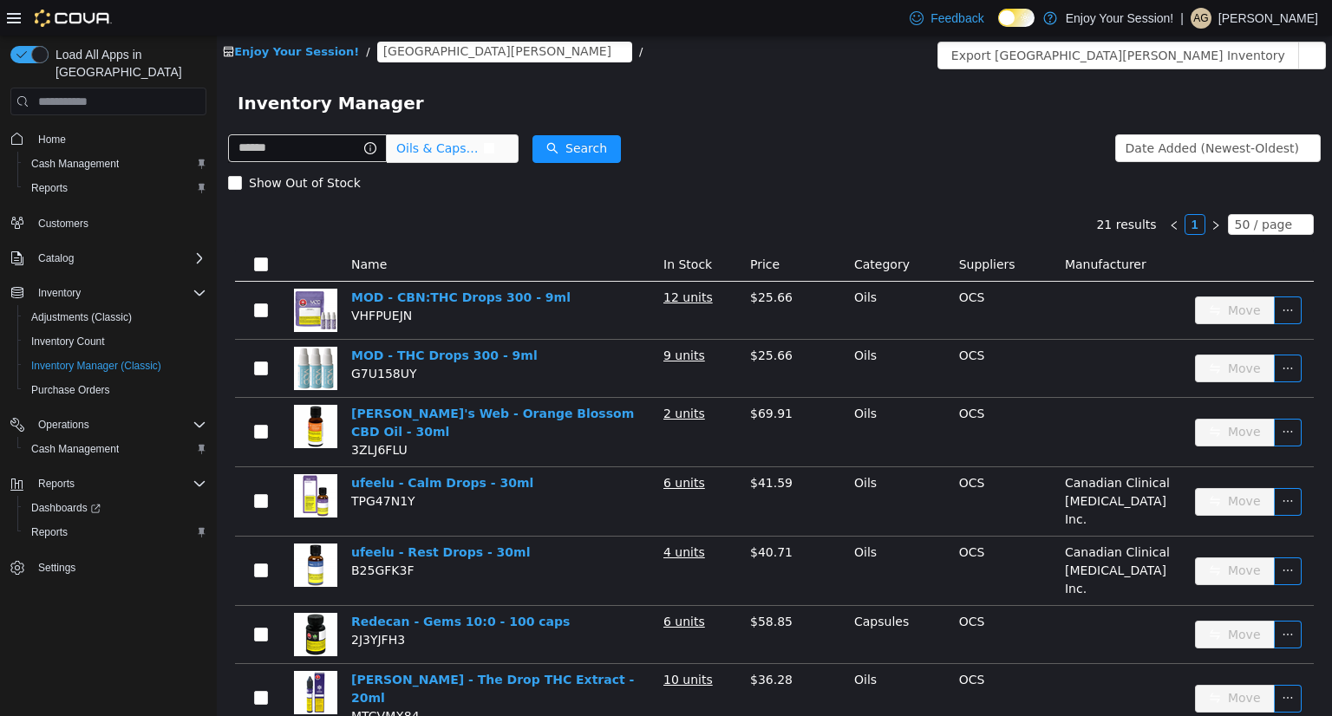
click at [475, 144] on span "Oils & Capsules" at bounding box center [439, 148] width 87 height 26
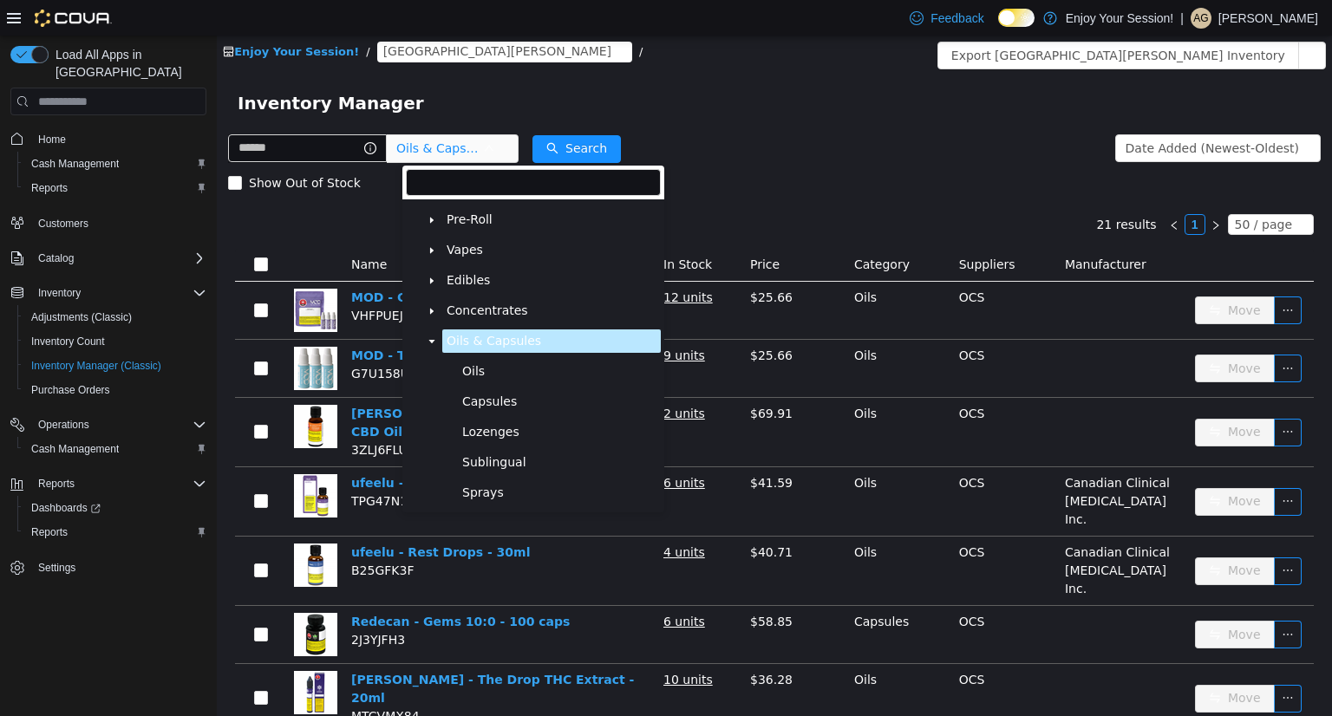
click at [433, 346] on icon "icon: caret-down" at bounding box center [431, 341] width 9 height 9
click at [485, 379] on span "Topicals" at bounding box center [470, 371] width 48 height 15
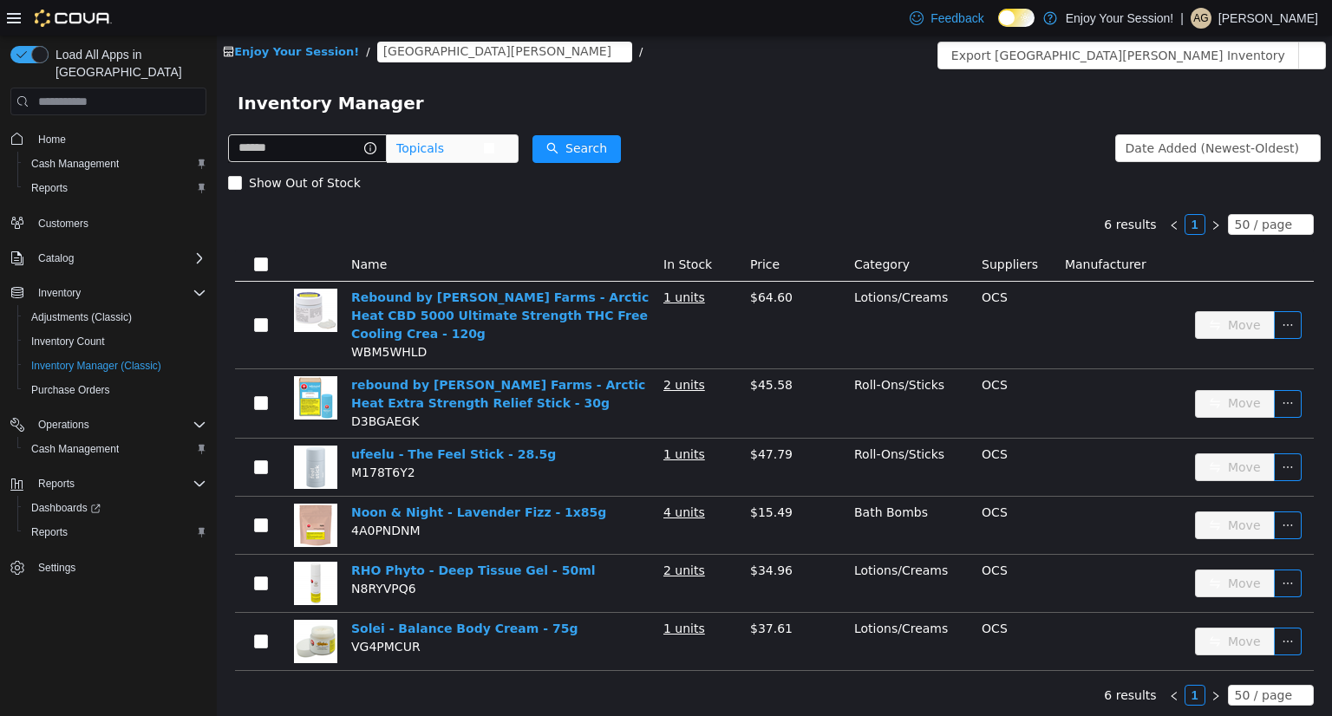
click at [483, 155] on span "Topicals" at bounding box center [439, 148] width 87 height 26
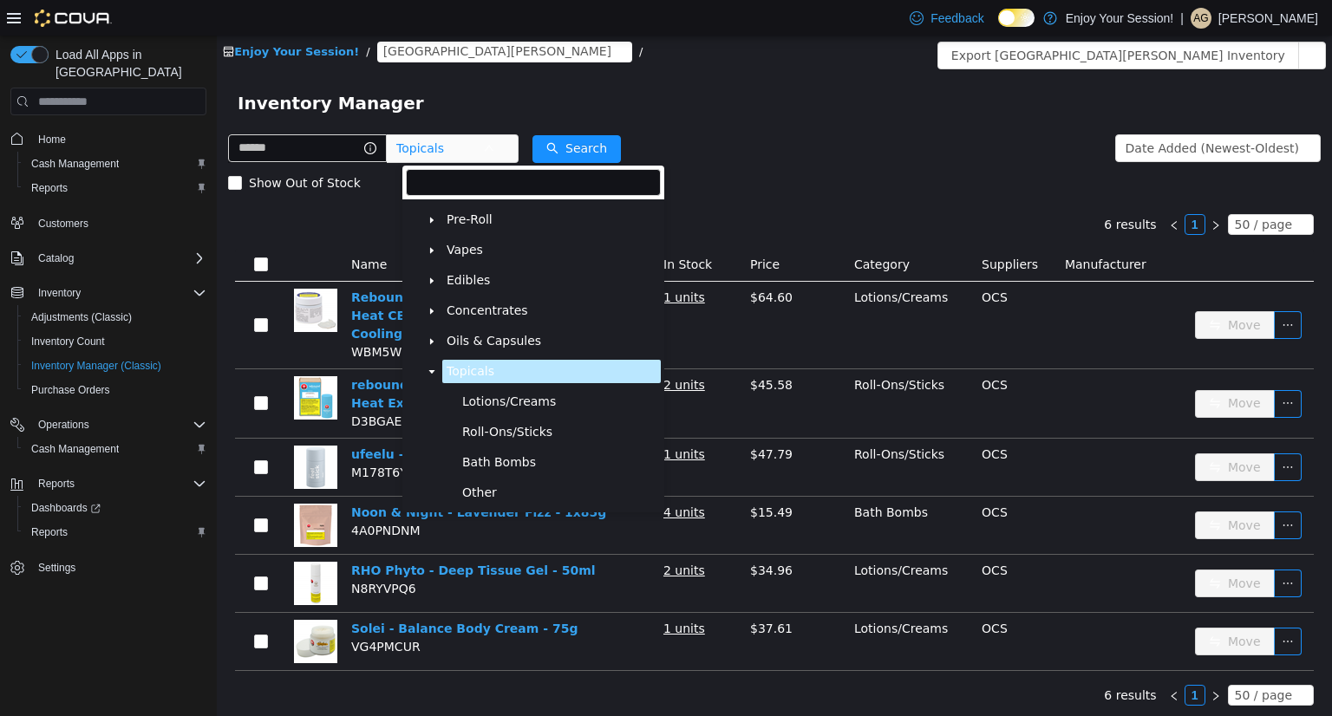
click at [430, 372] on span at bounding box center [431, 371] width 21 height 21
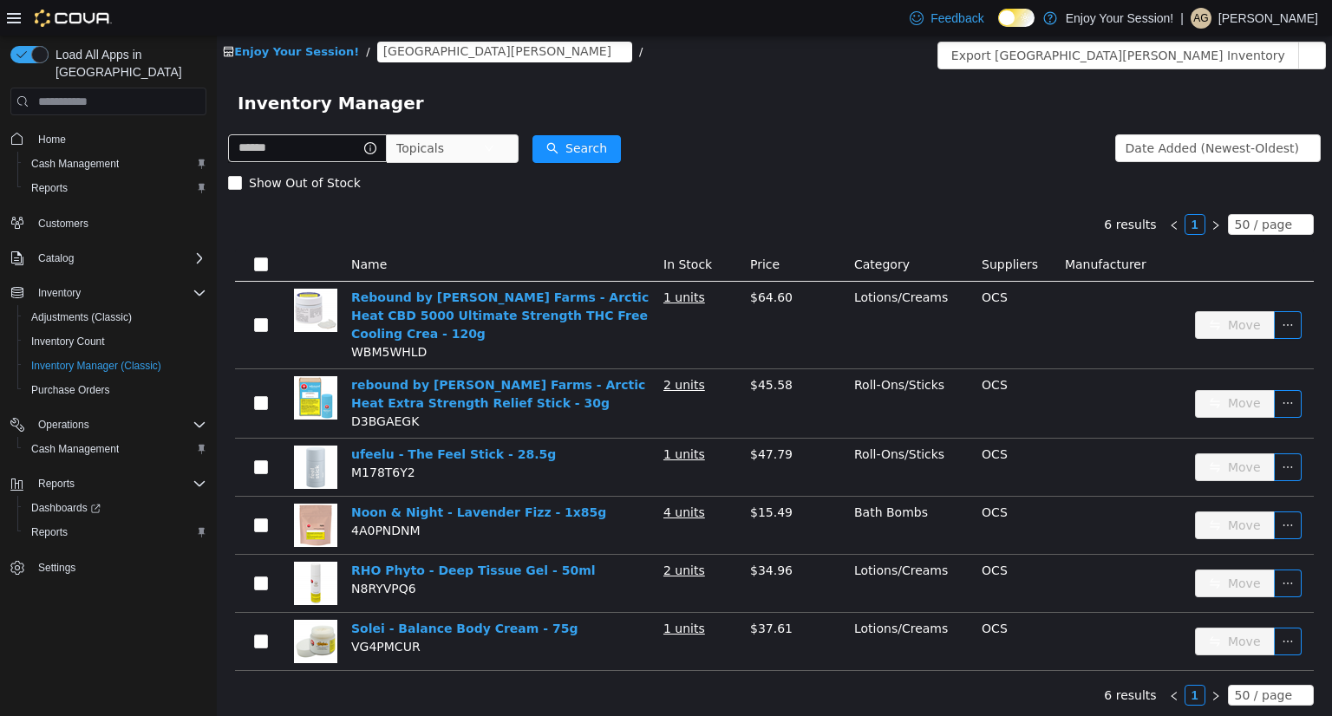
click at [719, 147] on form "Topicals Date Added (Newest-Oldest) Search Show Out of Stock" at bounding box center [774, 165] width 1092 height 69
click at [63, 133] on span "Home" at bounding box center [52, 140] width 28 height 14
